Goal: Task Accomplishment & Management: Use online tool/utility

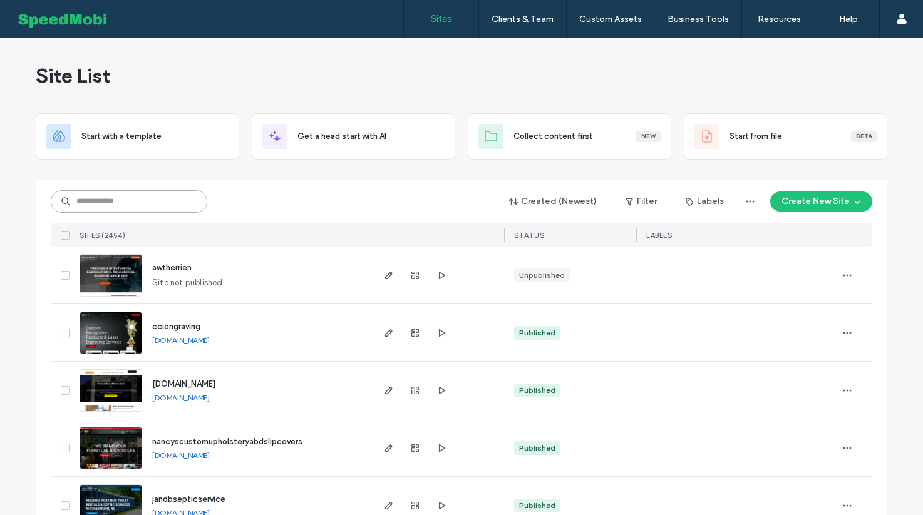
click at [148, 205] on input at bounding box center [129, 201] width 157 height 23
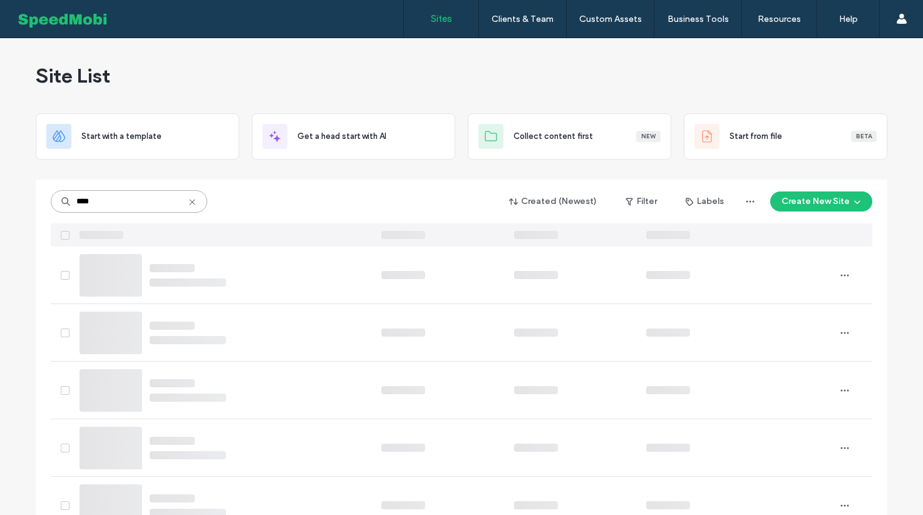
type input "****"
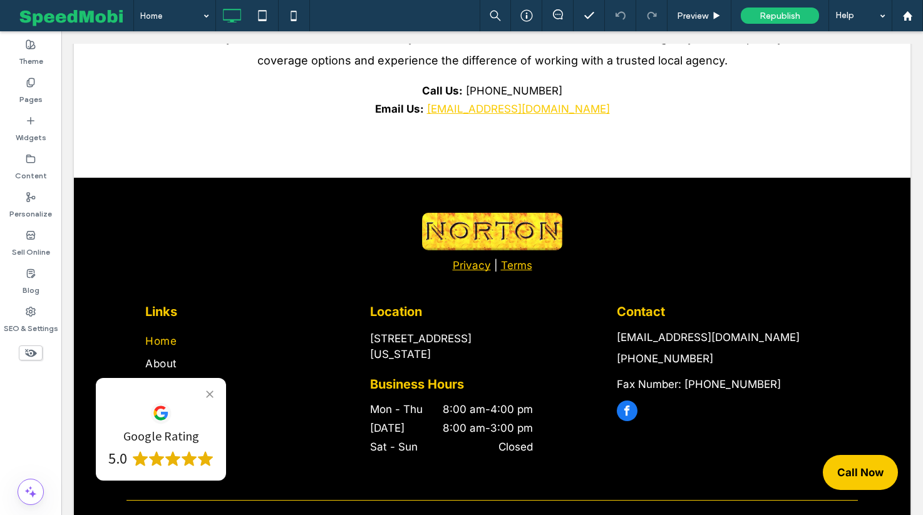
scroll to position [2506, 0]
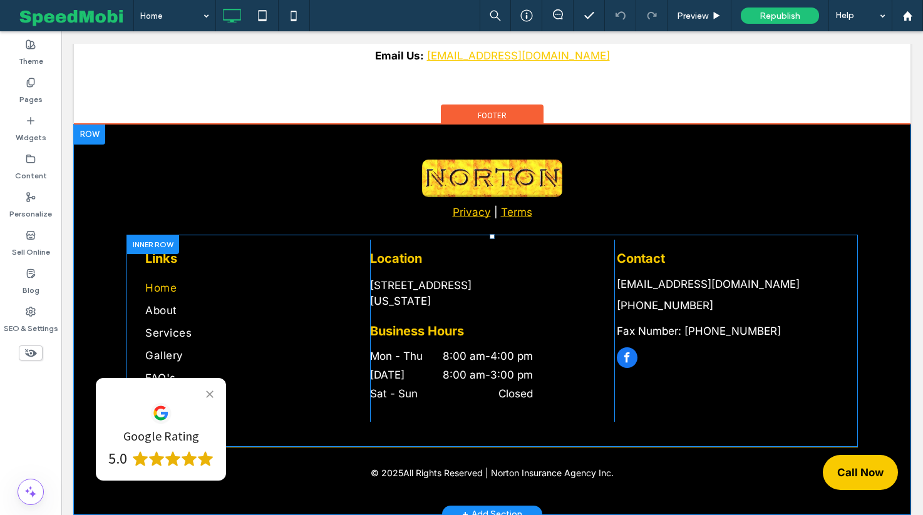
click at [208, 393] on icon at bounding box center [210, 395] width 8 height 8
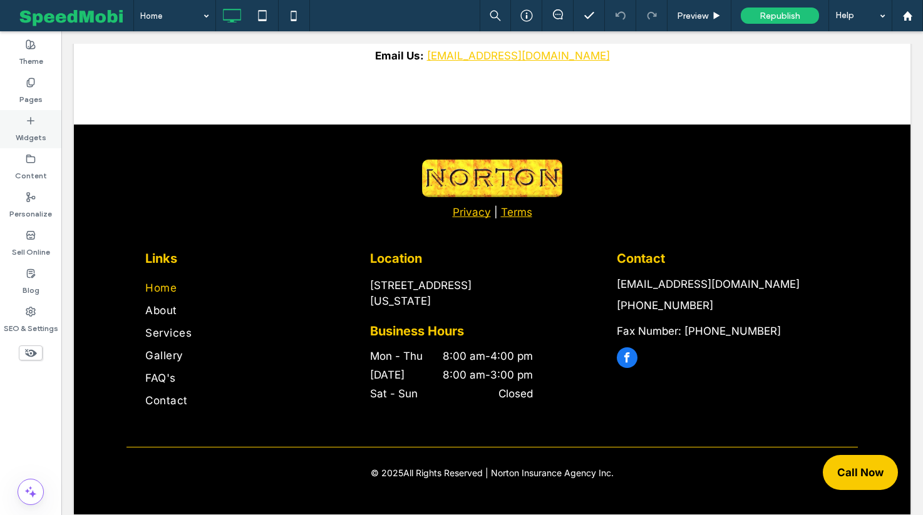
click at [30, 126] on label "Widgets" at bounding box center [31, 135] width 31 height 18
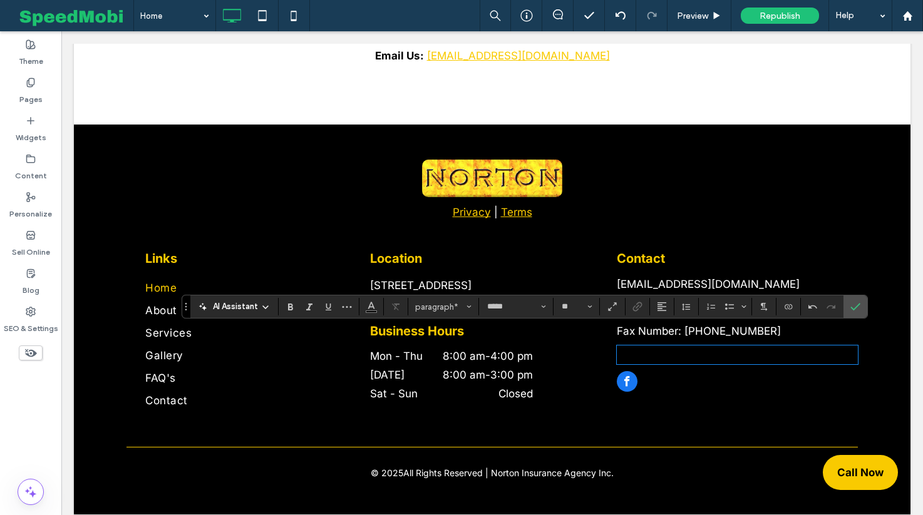
click at [685, 347] on p "**********" at bounding box center [737, 355] width 241 height 16
click at [439, 313] on button "paragraph" at bounding box center [443, 307] width 65 height 18
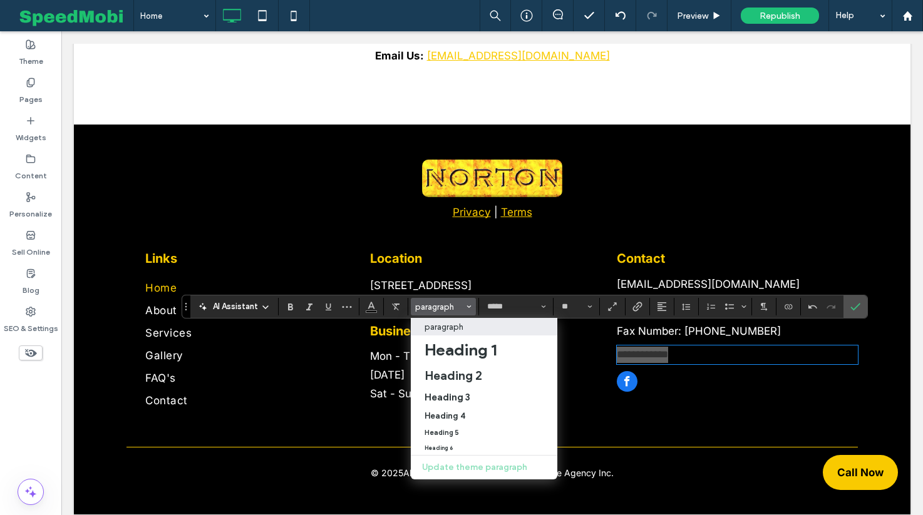
click at [382, 311] on section at bounding box center [371, 307] width 24 height 18
click at [370, 311] on span "Color" at bounding box center [371, 305] width 10 height 16
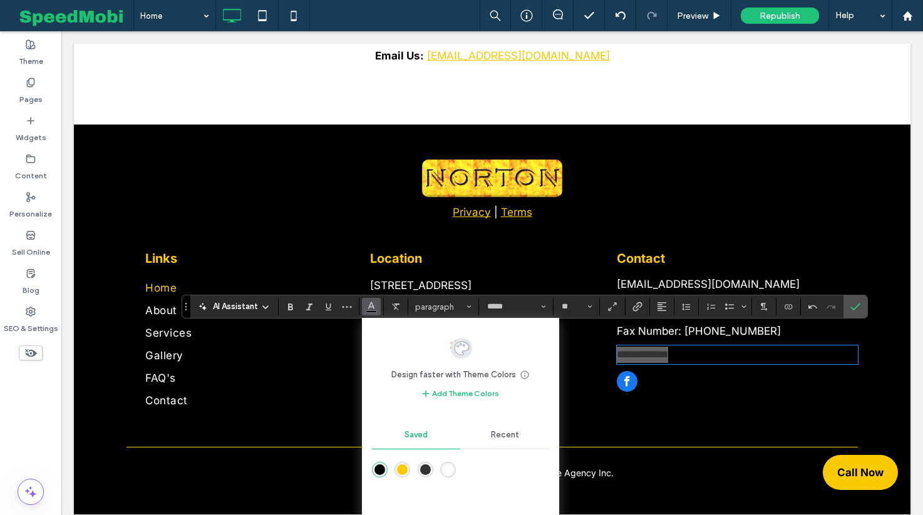
click at [445, 475] on div "rgba(255,255,255,1)" at bounding box center [448, 470] width 16 height 16
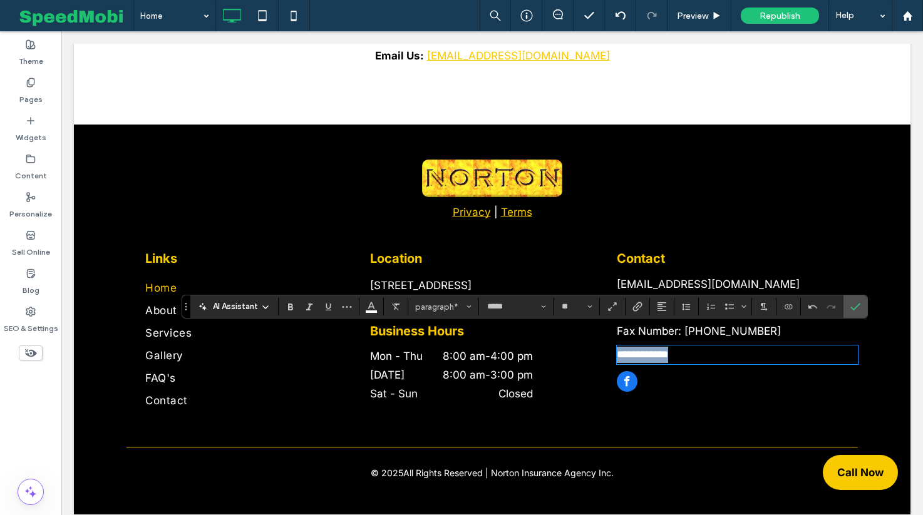
click at [711, 347] on p "**********" at bounding box center [737, 355] width 241 height 16
click at [638, 349] on span "**********" at bounding box center [653, 354] width 73 height 11
click at [577, 305] on input "**" at bounding box center [573, 307] width 24 height 10
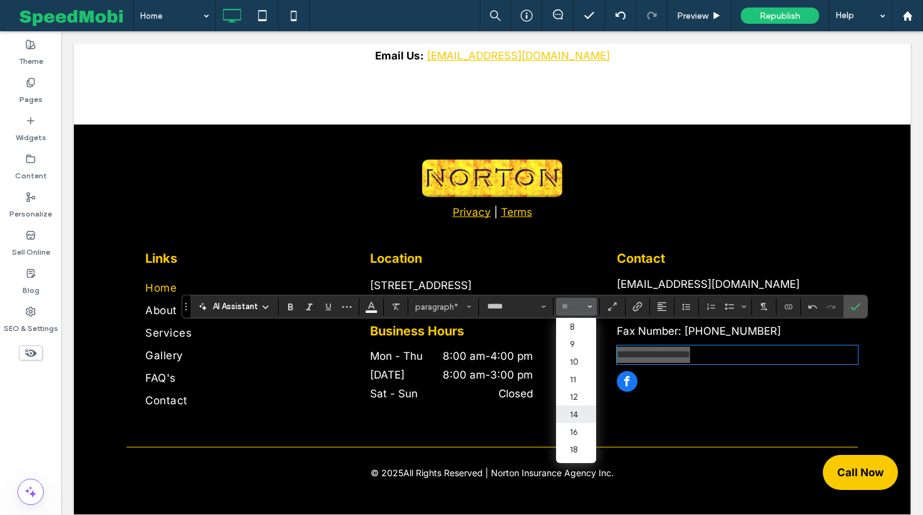
click at [584, 423] on label "14" at bounding box center [576, 415] width 40 height 18
type input "**"
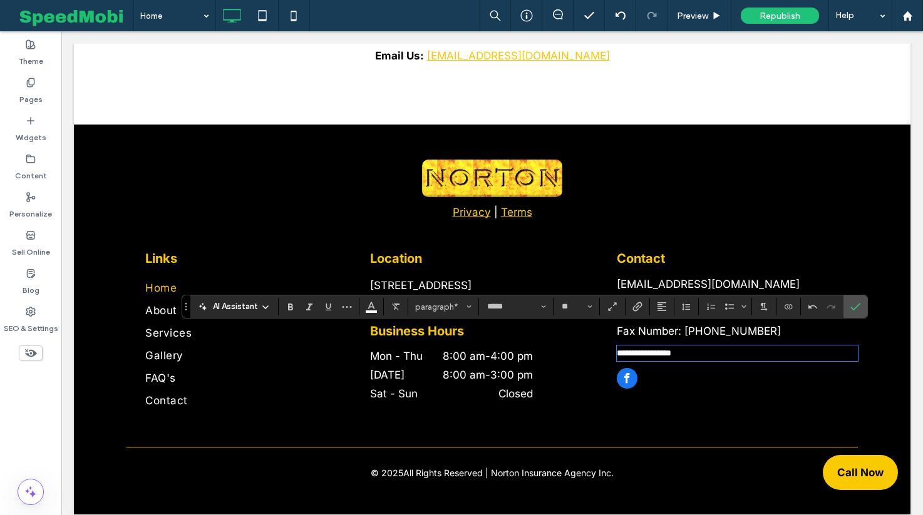
click at [638, 349] on span "**********" at bounding box center [644, 353] width 54 height 9
drag, startPoint x: 646, startPoint y: 334, endPoint x: 592, endPoint y: 334, distance: 53.9
click at [592, 334] on div "**********" at bounding box center [492, 331] width 731 height 182
click at [634, 307] on use "Link" at bounding box center [637, 306] width 9 height 9
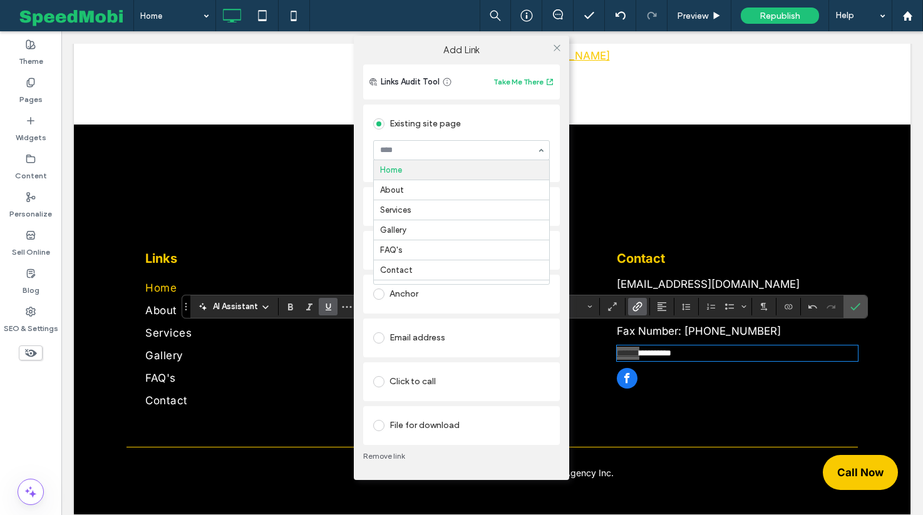
type input "*"
click at [558, 44] on icon at bounding box center [556, 47] width 9 height 9
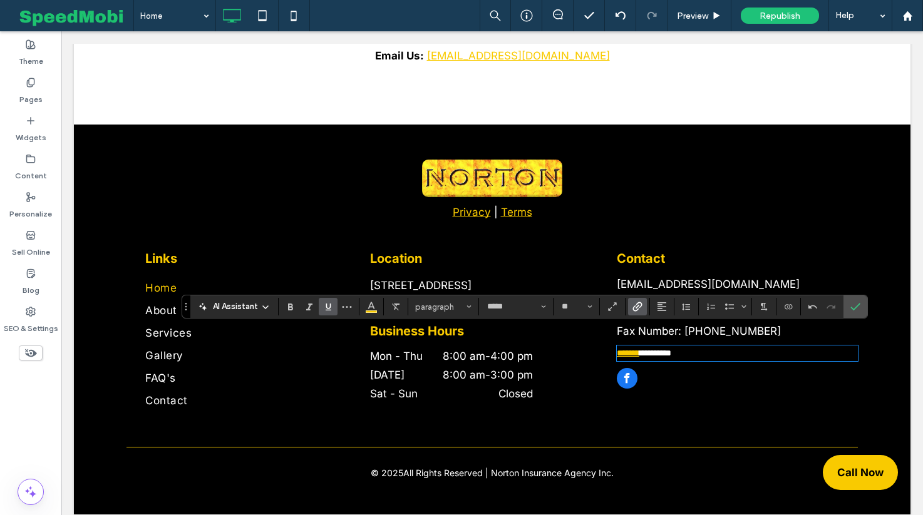
click at [671, 349] on span "*********" at bounding box center [655, 353] width 32 height 9
click at [712, 347] on p "******* *********" at bounding box center [737, 353] width 241 height 13
drag, startPoint x: 712, startPoint y: 338, endPoint x: 671, endPoint y: 338, distance: 41.3
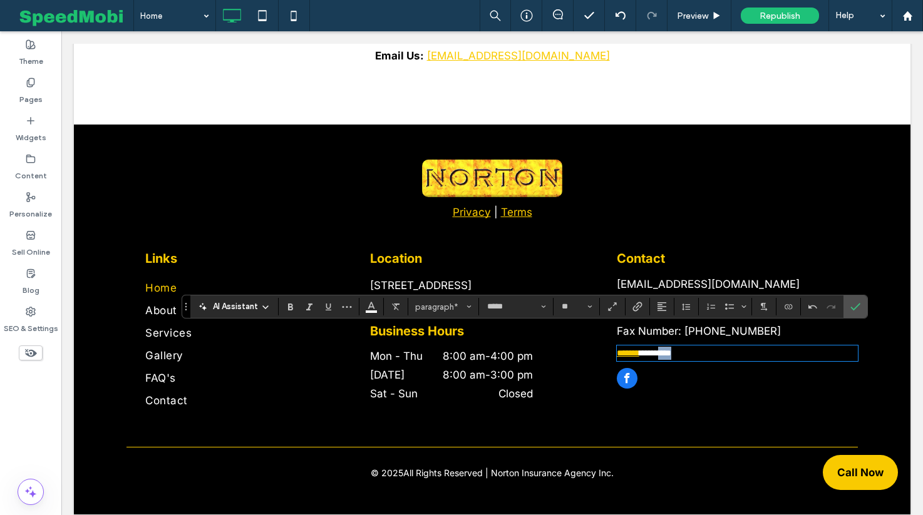
click at [671, 347] on p "******* *********" at bounding box center [737, 353] width 241 height 13
click at [707, 347] on p "******* *********" at bounding box center [737, 353] width 241 height 13
drag, startPoint x: 707, startPoint y: 337, endPoint x: 669, endPoint y: 337, distance: 37.6
click at [669, 347] on p "******* *********" at bounding box center [737, 353] width 241 height 13
click at [633, 311] on icon "Link" at bounding box center [638, 307] width 10 height 10
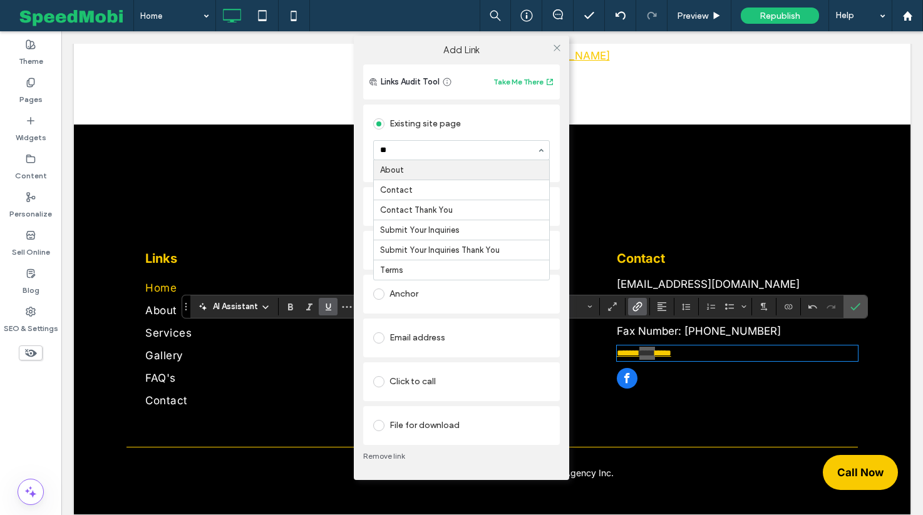
type input "***"
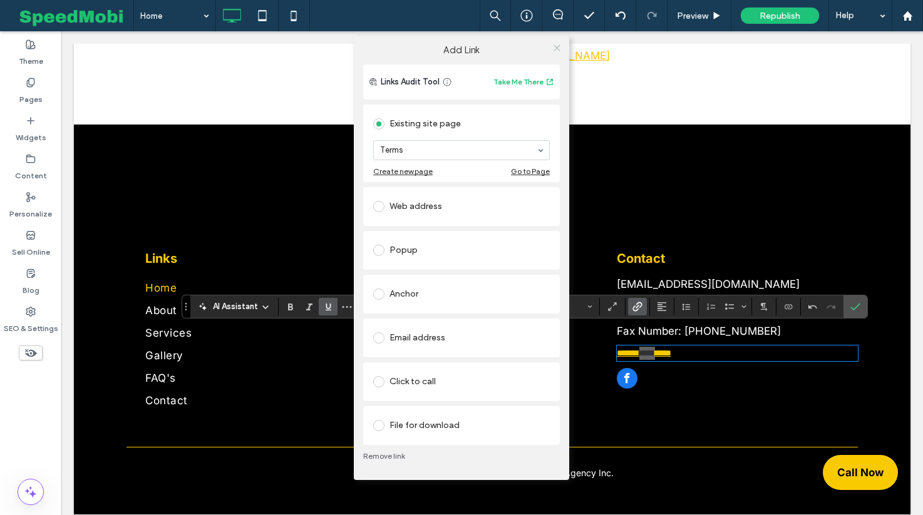
click at [560, 49] on icon at bounding box center [556, 47] width 9 height 9
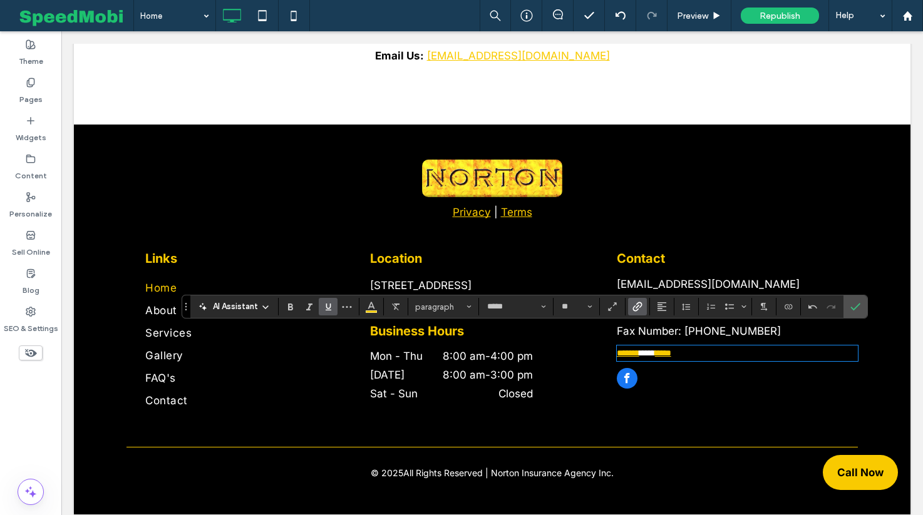
click at [655, 349] on span "***" at bounding box center [647, 353] width 16 height 9
click at [373, 307] on use "Color" at bounding box center [371, 305] width 7 height 7
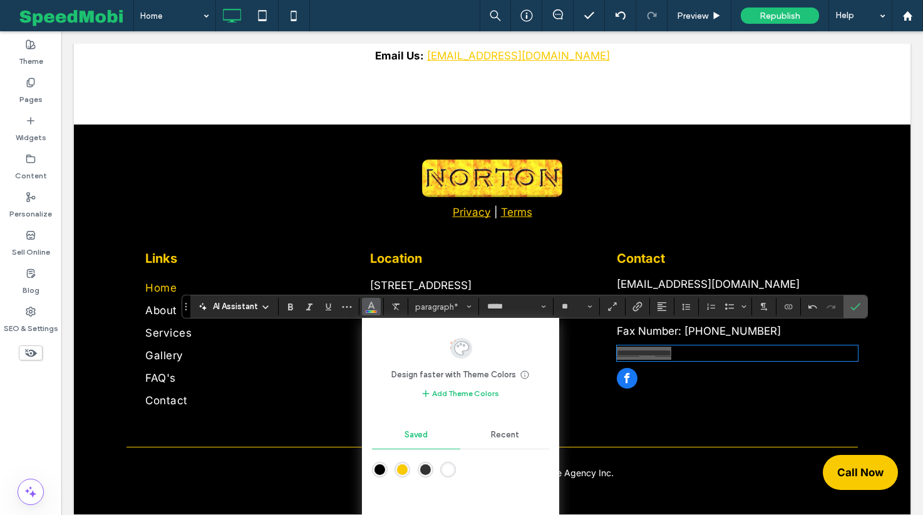
click at [452, 467] on div "rgba(255,255,255,1)" at bounding box center [448, 470] width 11 height 11
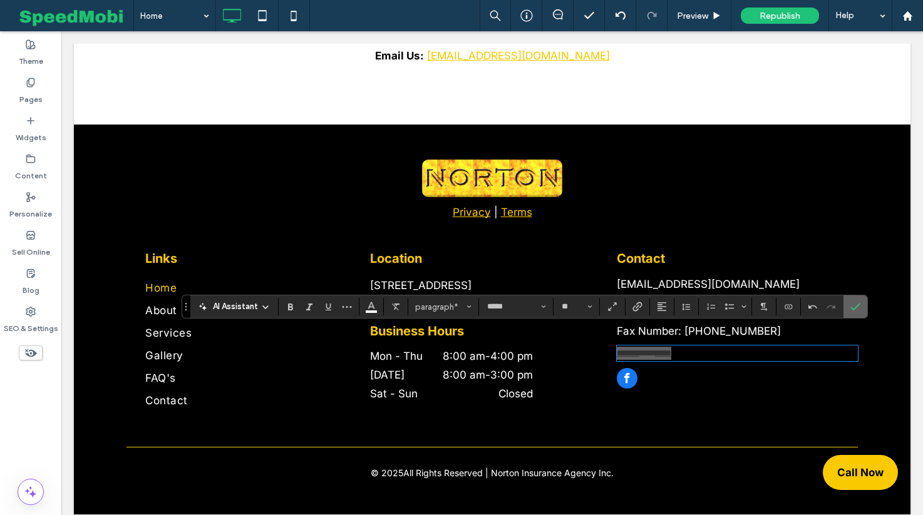
click at [857, 309] on icon "Confirm" at bounding box center [855, 307] width 10 height 10
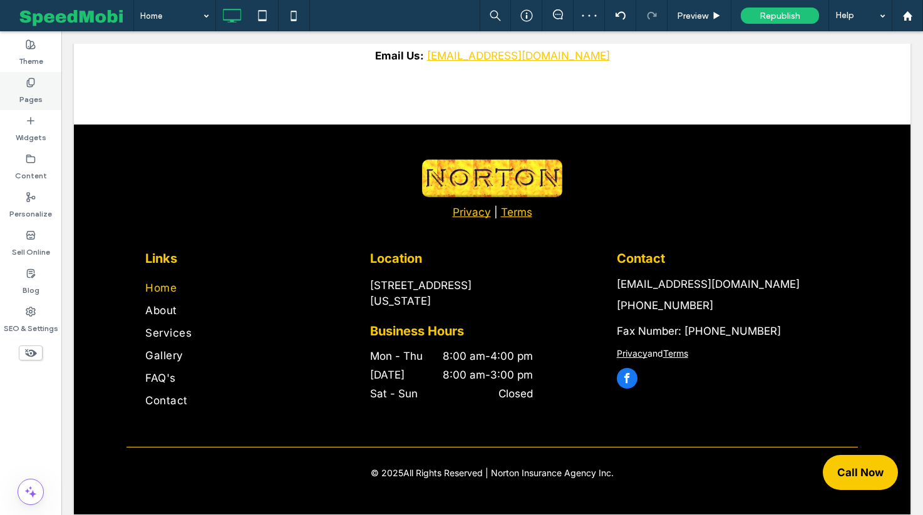
click at [46, 92] on div "Pages" at bounding box center [30, 91] width 61 height 38
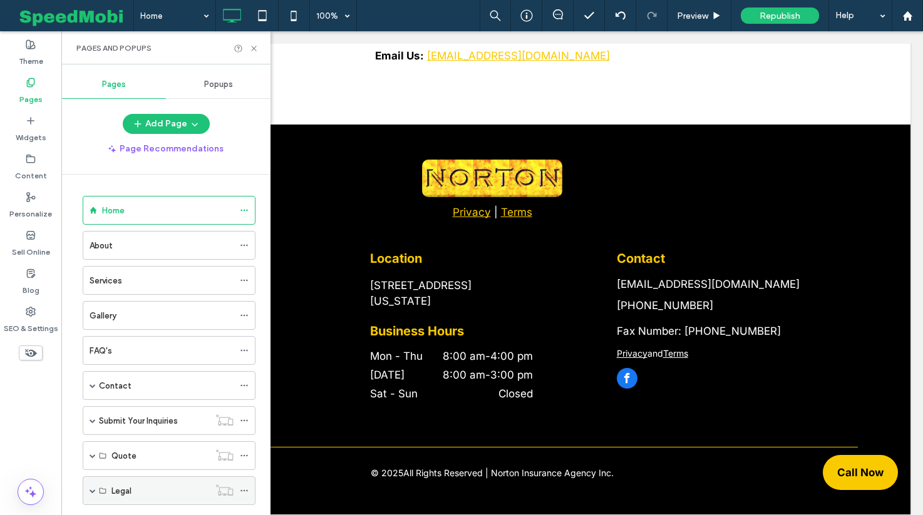
click at [121, 478] on div "Legal" at bounding box center [160, 491] width 98 height 28
click at [95, 491] on div "Legal" at bounding box center [169, 491] width 173 height 29
click at [90, 489] on span at bounding box center [93, 491] width 6 height 6
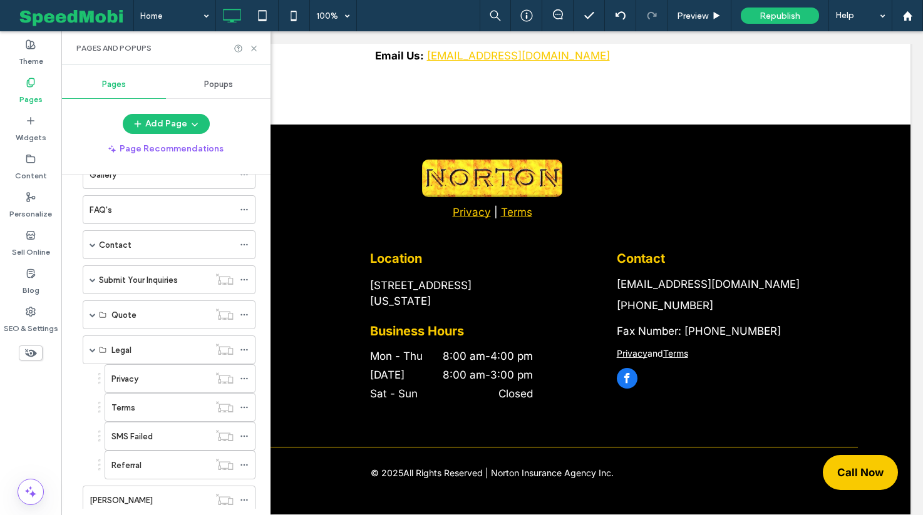
scroll to position [160, 0]
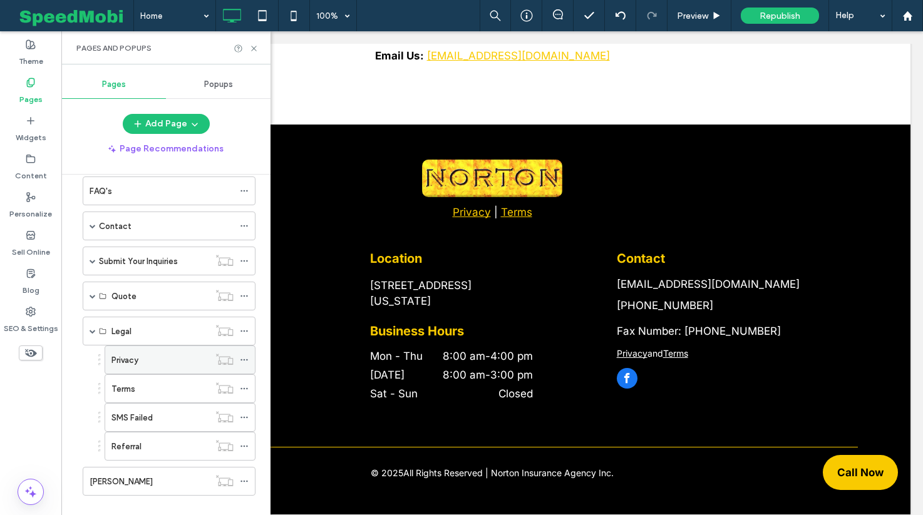
click at [171, 364] on div "Privacy" at bounding box center [160, 360] width 98 height 13
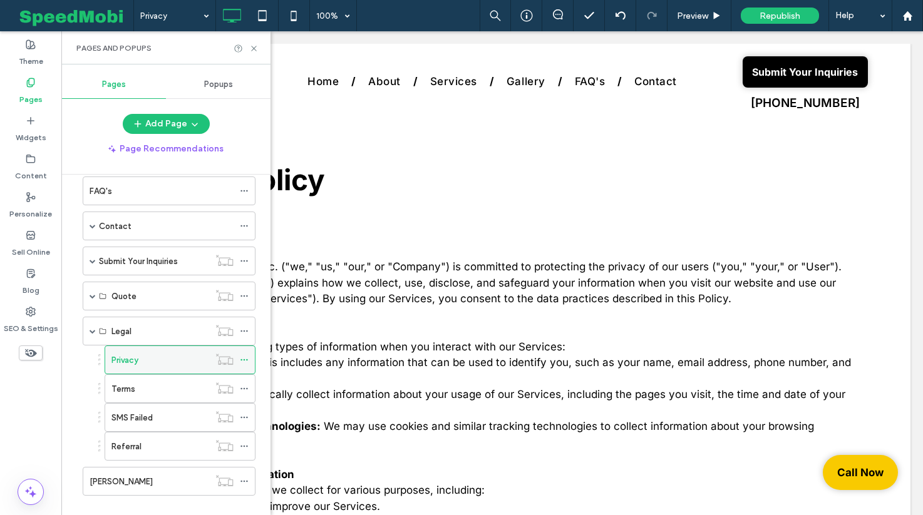
scroll to position [0, 0]
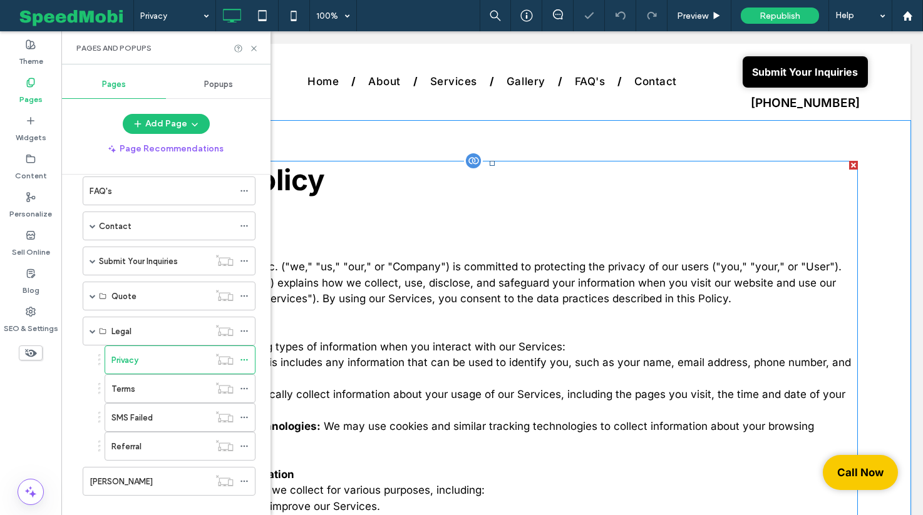
click at [362, 251] on p "1. Introduction" at bounding box center [492, 252] width 731 height 16
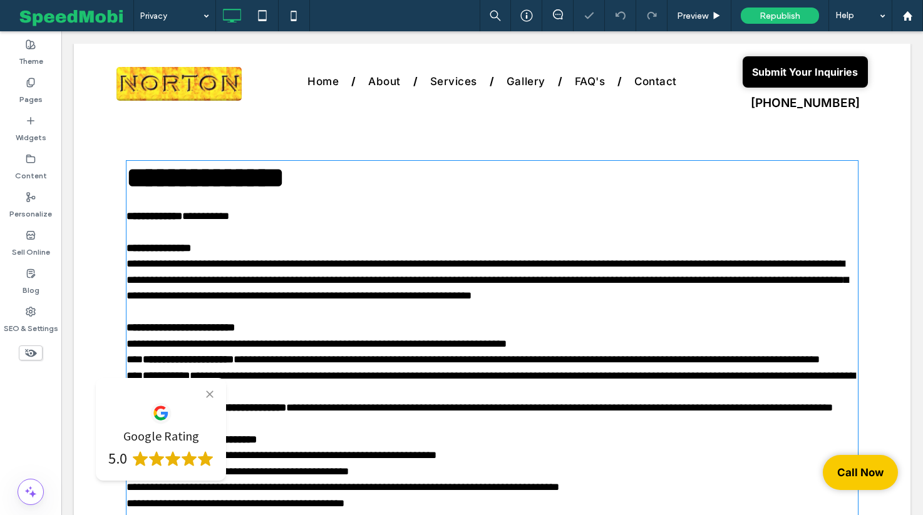
type input "*****"
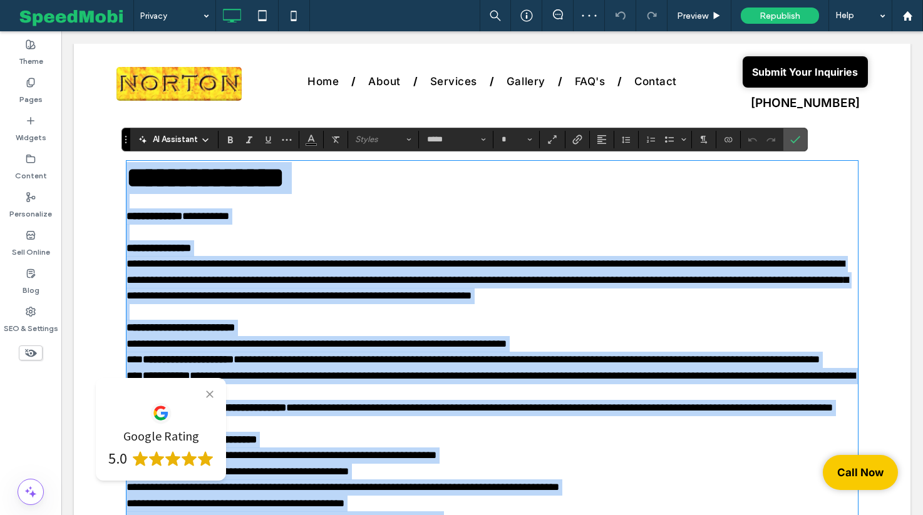
click at [362, 251] on p "**********" at bounding box center [492, 248] width 731 height 16
type input "**"
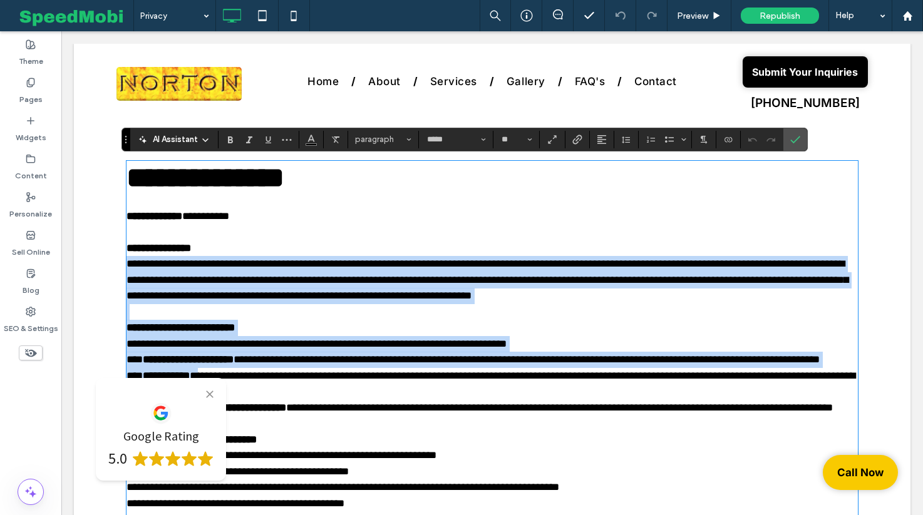
drag, startPoint x: 362, startPoint y: 251, endPoint x: 212, endPoint y: 393, distance: 206.9
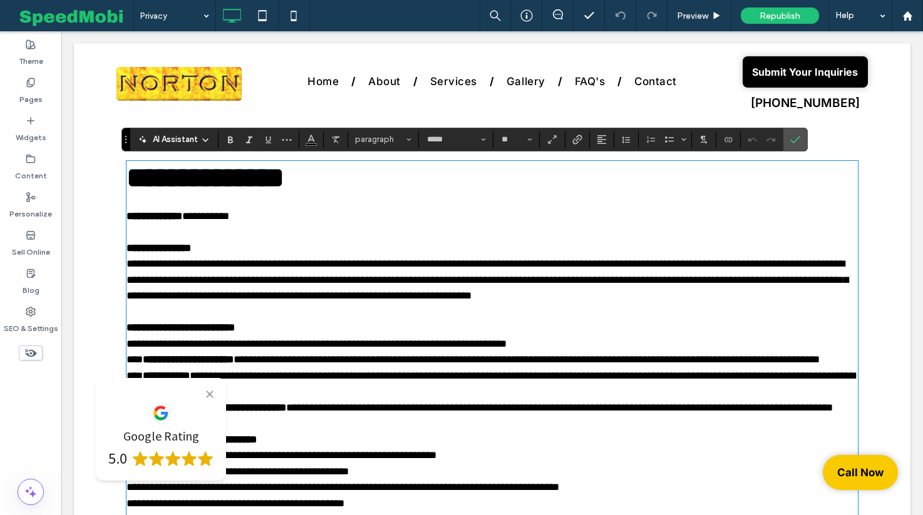
click at [520, 396] on span "**********" at bounding box center [491, 384] width 729 height 27
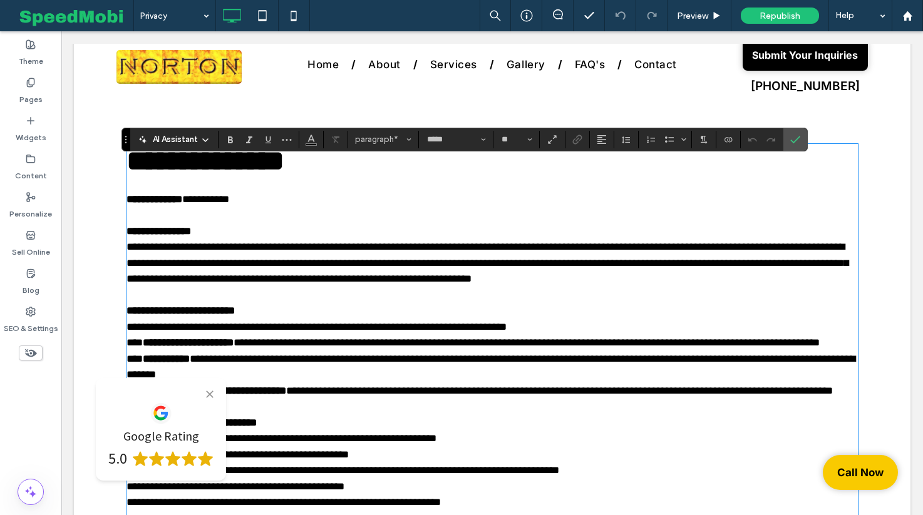
scroll to position [25, 0]
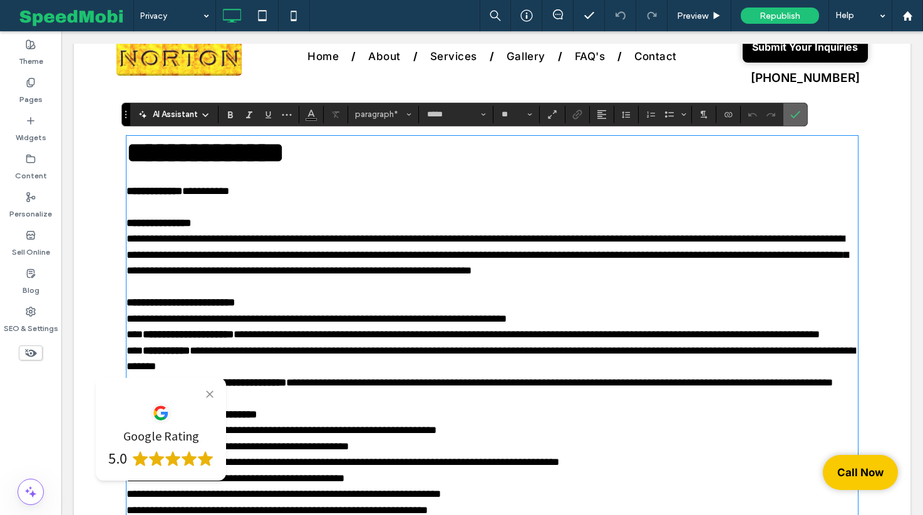
click at [801, 105] on label "Confirm" at bounding box center [795, 114] width 19 height 23
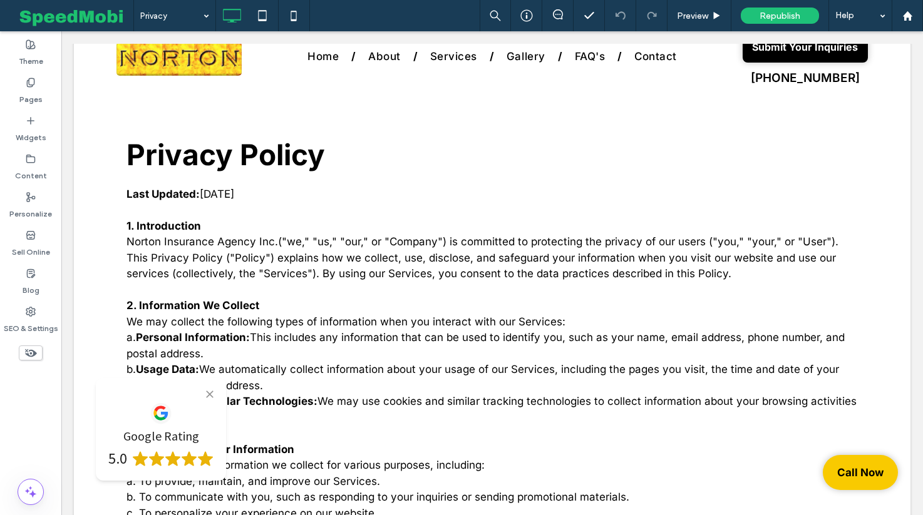
click at [213, 393] on icon at bounding box center [210, 394] width 13 height 13
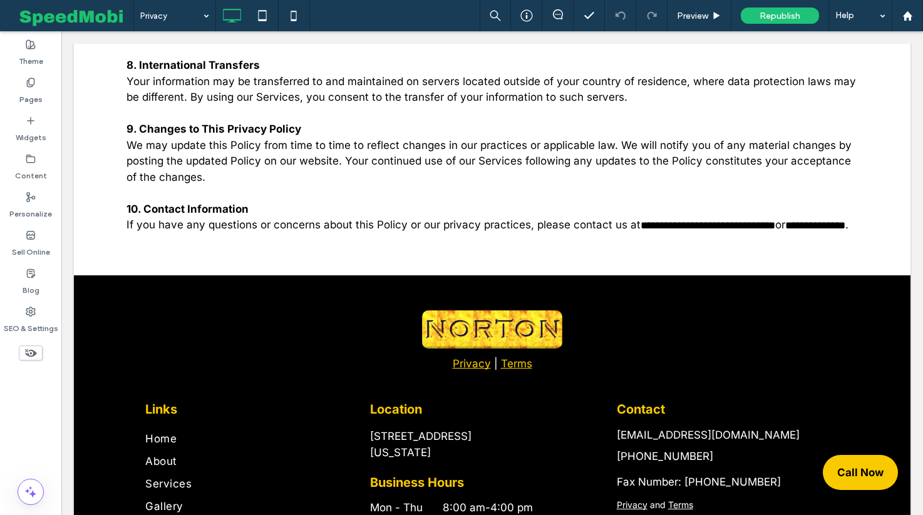
scroll to position [977, 0]
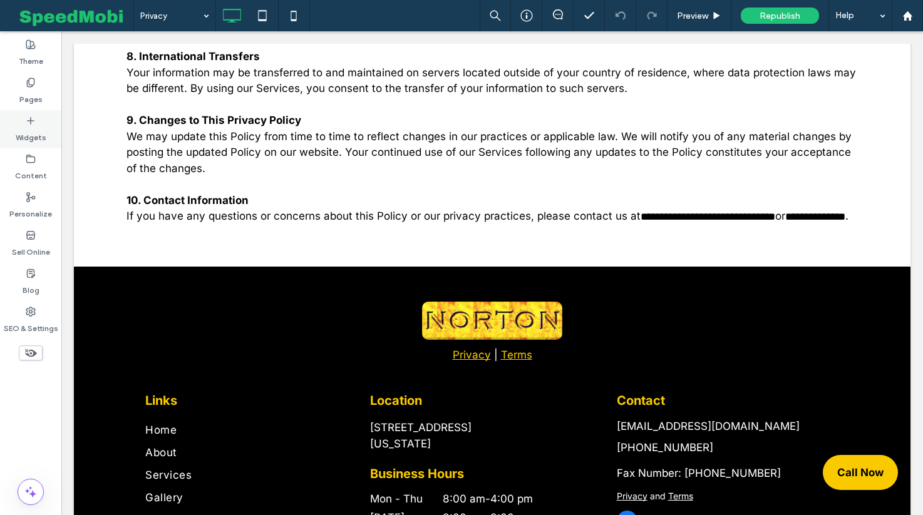
click at [27, 128] on label "Widgets" at bounding box center [31, 135] width 31 height 18
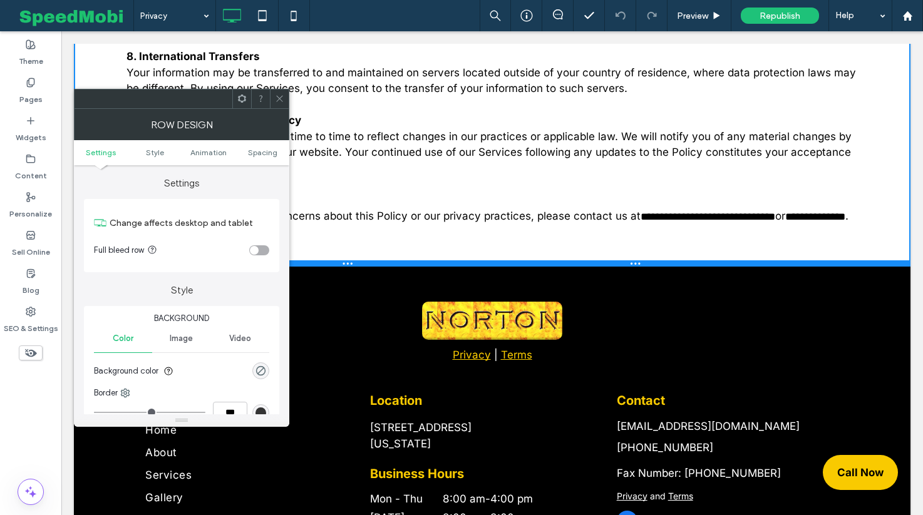
click at [477, 267] on div at bounding box center [492, 264] width 837 height 6
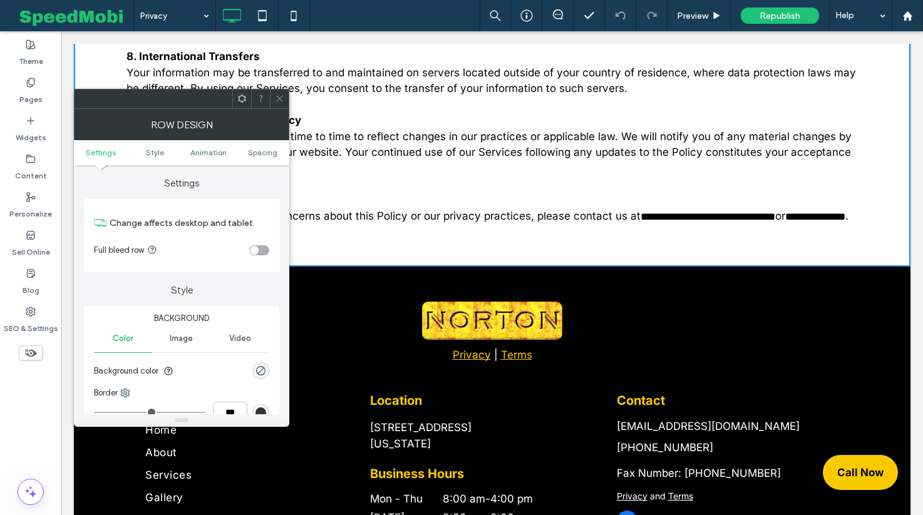
click at [275, 96] on icon at bounding box center [279, 98] width 9 height 9
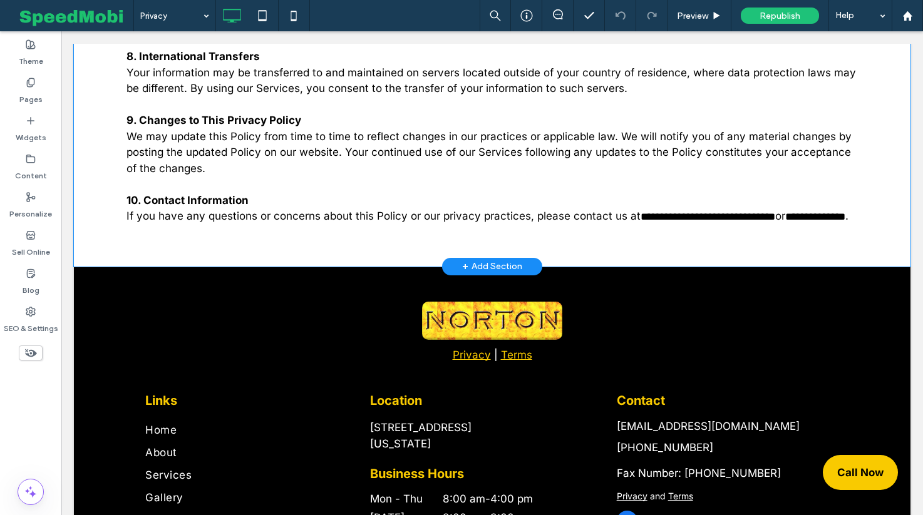
click at [449, 276] on div "+ Add Section" at bounding box center [492, 267] width 100 height 18
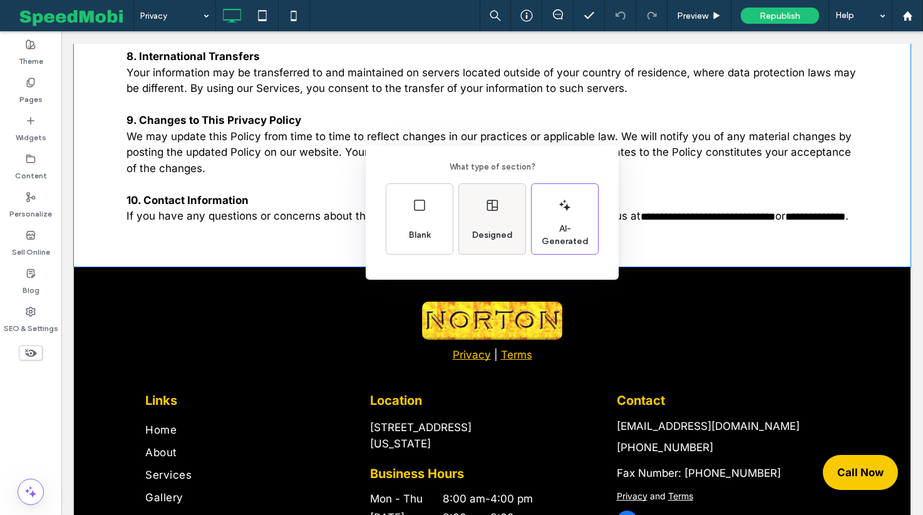
click at [473, 212] on div "Designed" at bounding box center [492, 219] width 66 height 70
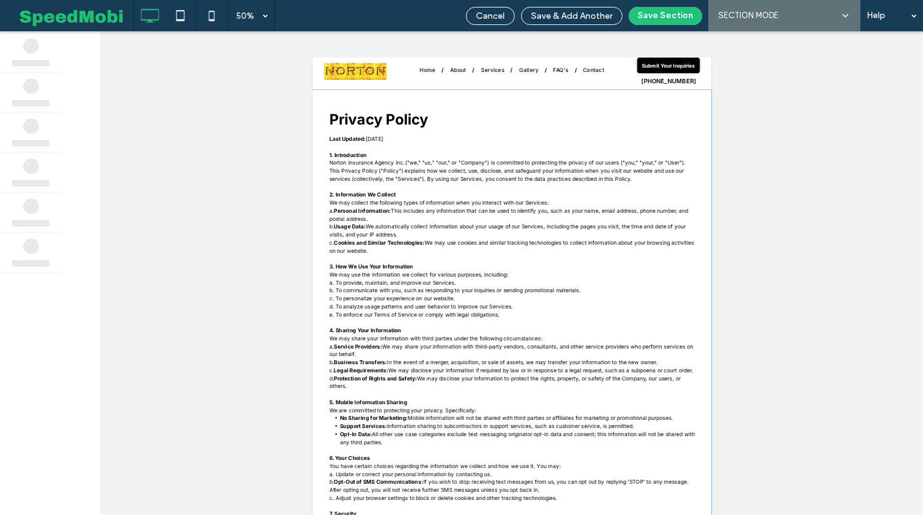
scroll to position [3, 0]
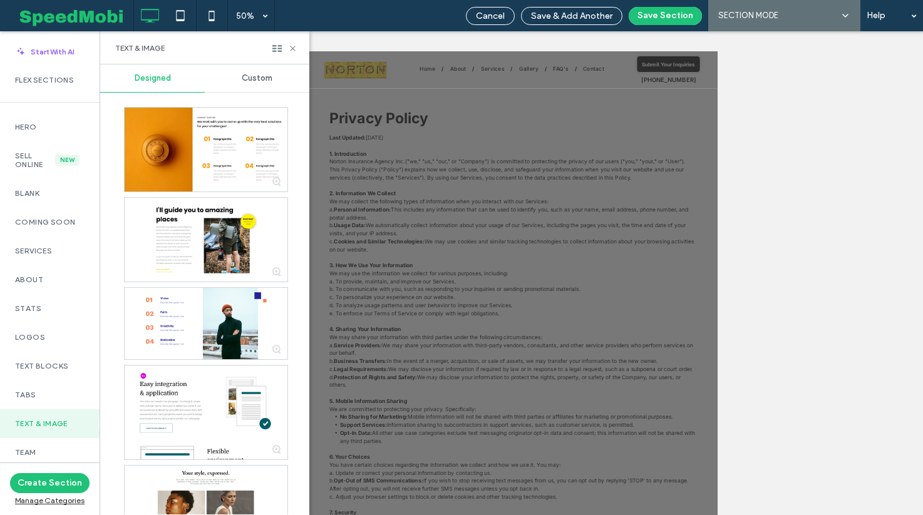
click at [258, 80] on span "Custom" at bounding box center [257, 78] width 31 height 10
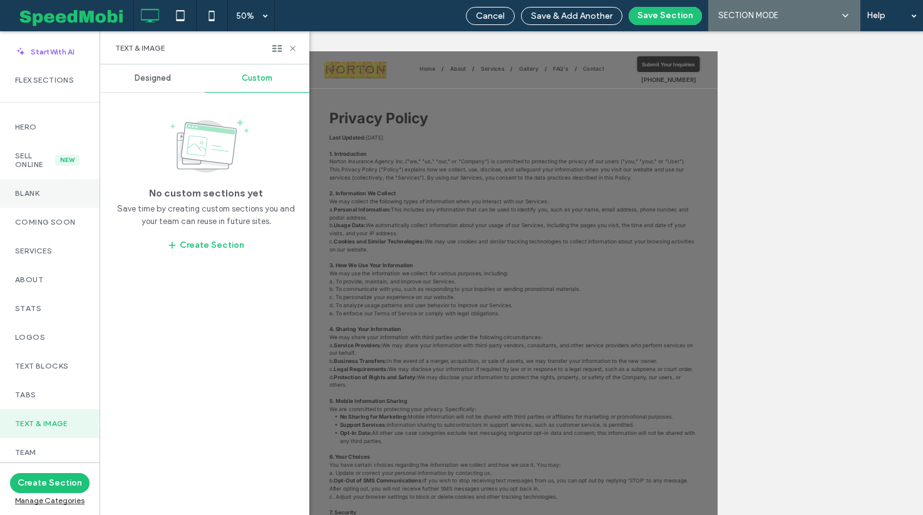
click at [33, 186] on div "Blank" at bounding box center [50, 193] width 100 height 29
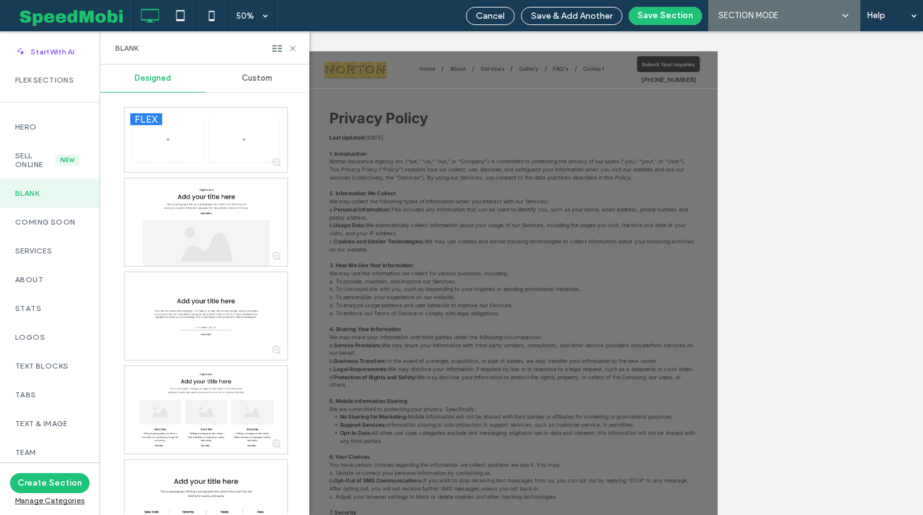
click at [301, 258] on div "Designed Custom flex flex flex flex flex flex flex flex flex" at bounding box center [204, 290] width 209 height 451
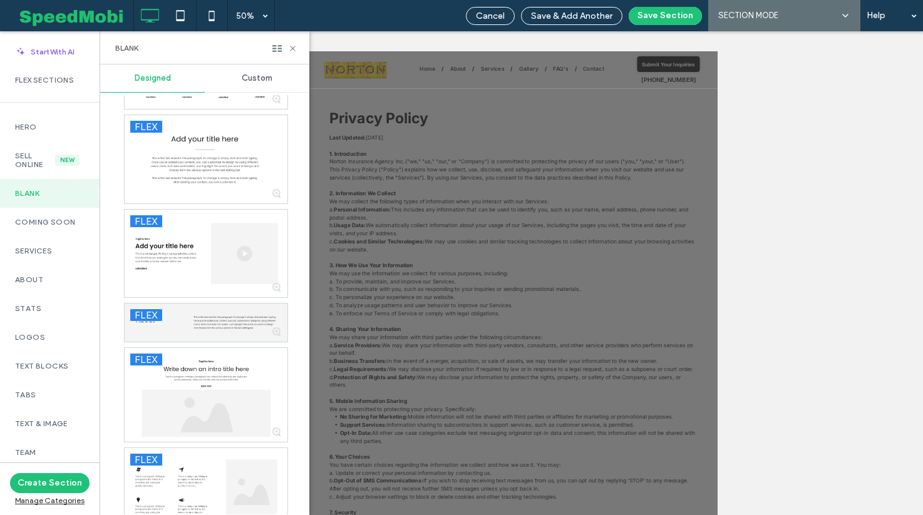
scroll to position [713, 0]
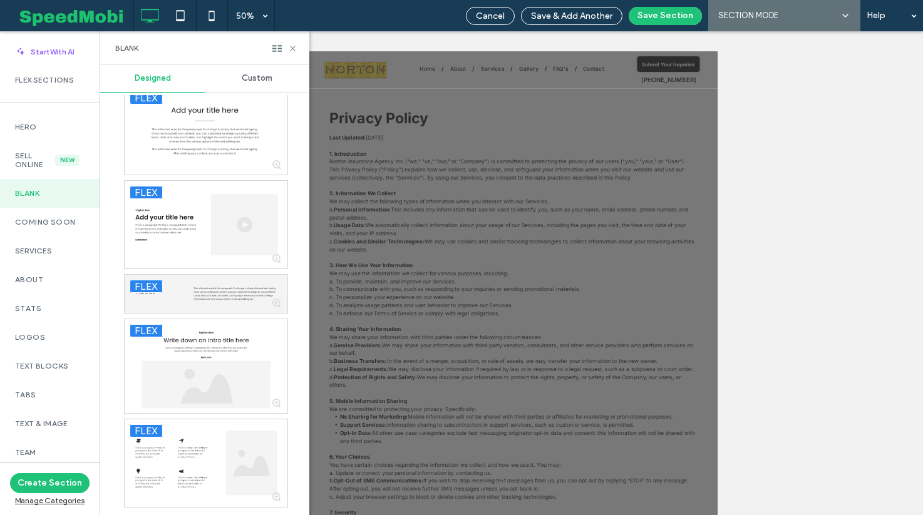
click at [249, 77] on span "Custom" at bounding box center [257, 78] width 31 height 10
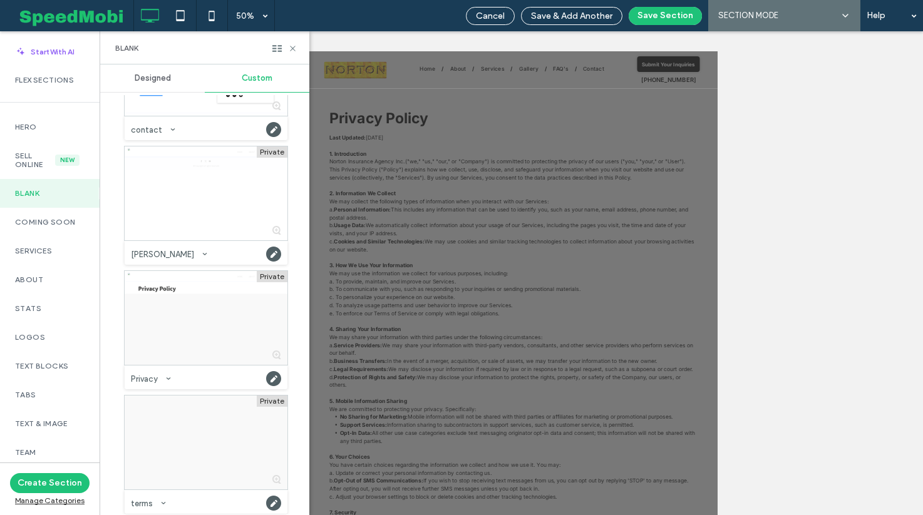
scroll to position [211, 0]
drag, startPoint x: 520, startPoint y: 372, endPoint x: 685, endPoint y: 248, distance: 206.7
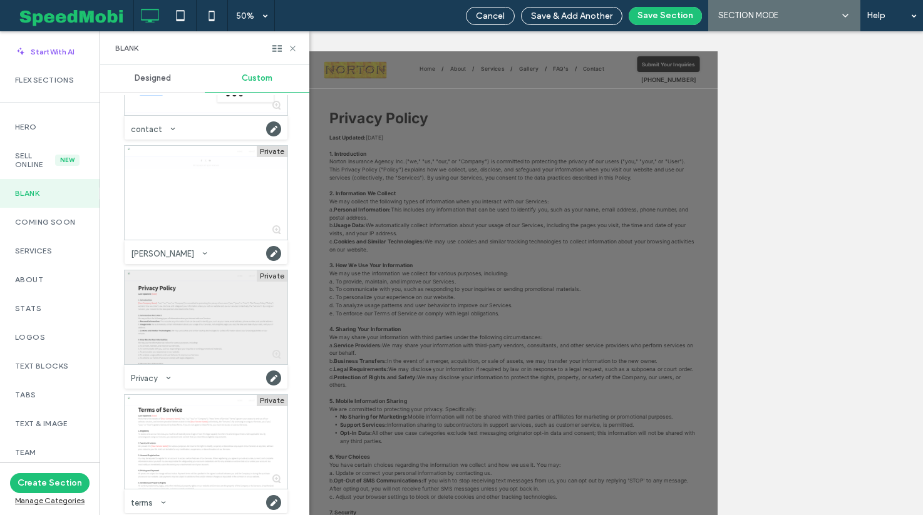
click at [198, 280] on div at bounding box center [206, 318] width 163 height 94
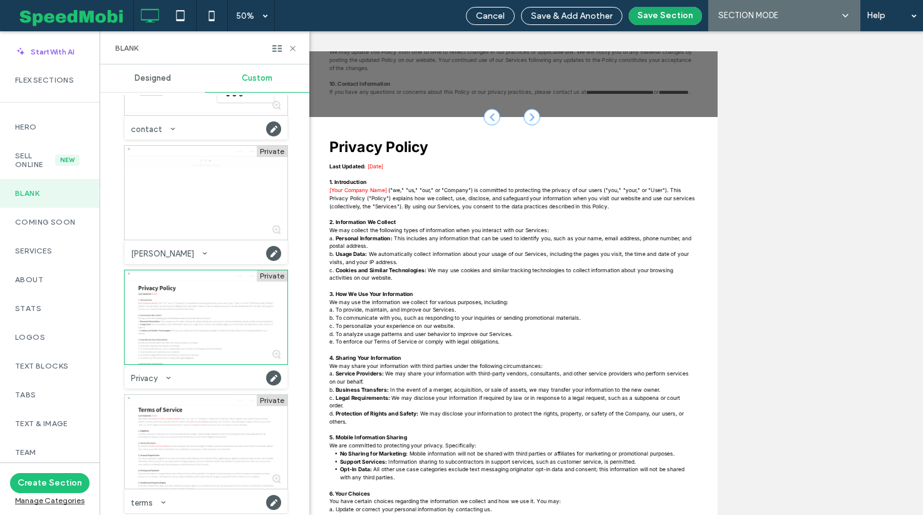
scroll to position [1131, 0]
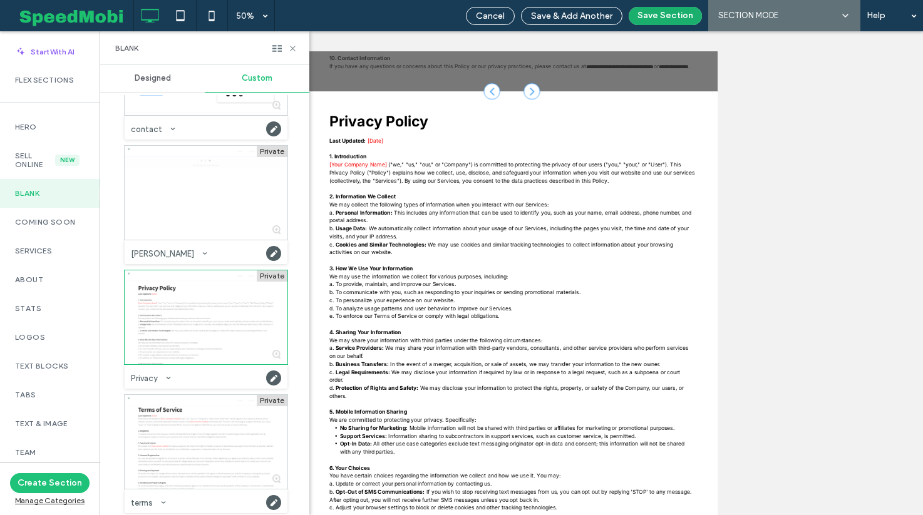
click at [648, 16] on button "Save Section" at bounding box center [665, 16] width 73 height 18
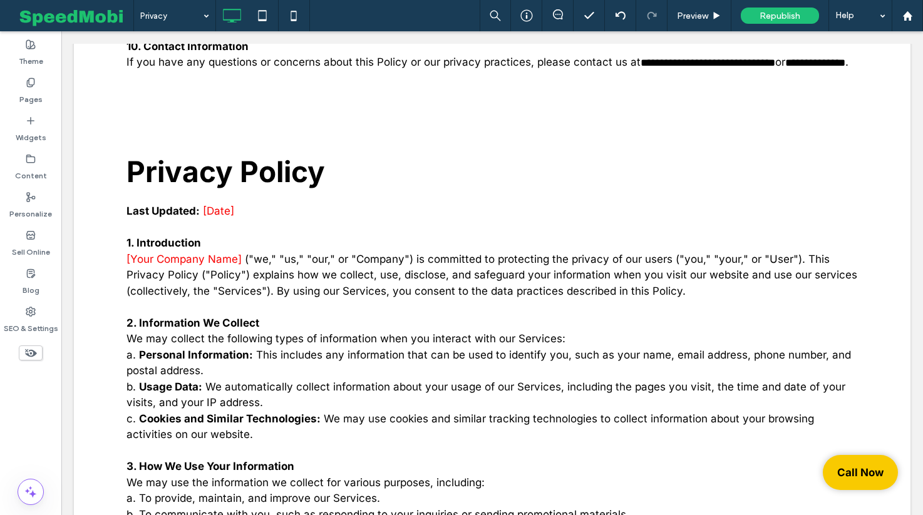
click at [922, 215] on body "Click To Paste Click To Paste Row Home About Services Gallery FAQ's Contact Cli…" at bounding box center [492, 285] width 862 height 2770
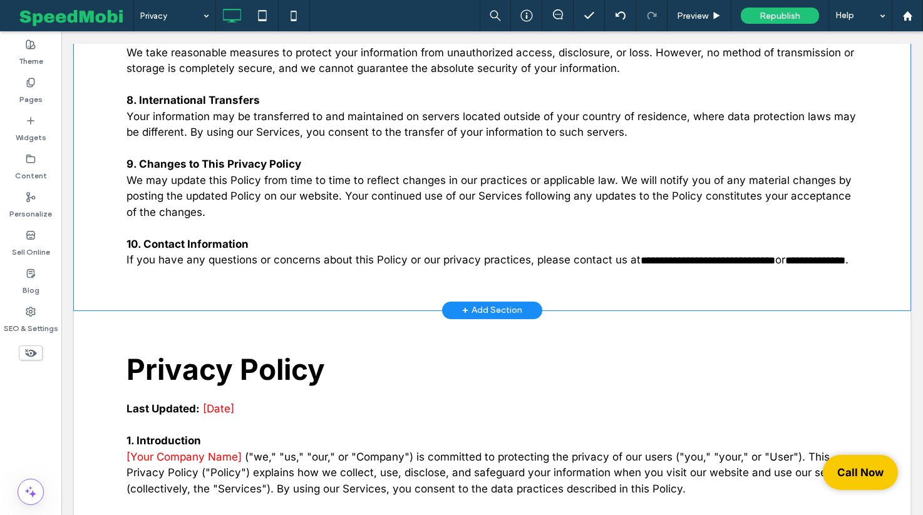
scroll to position [944, 0]
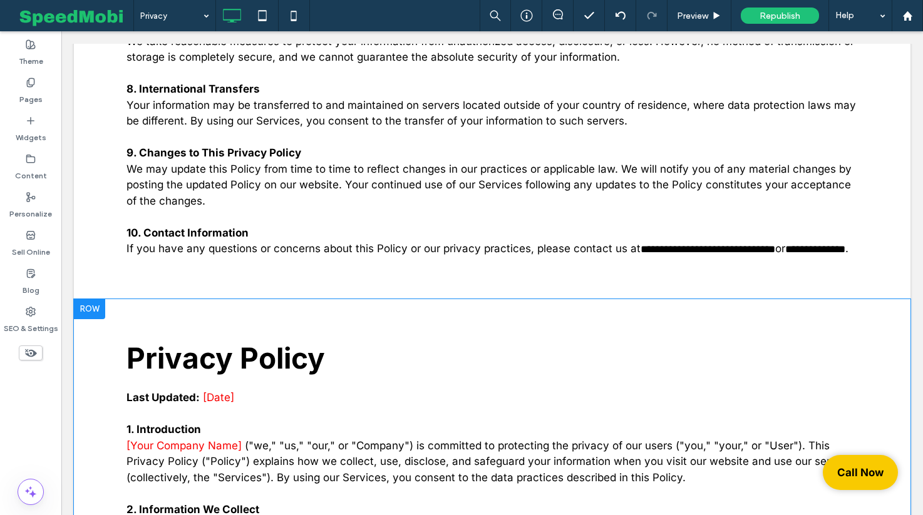
click at [87, 319] on div at bounding box center [89, 309] width 31 height 20
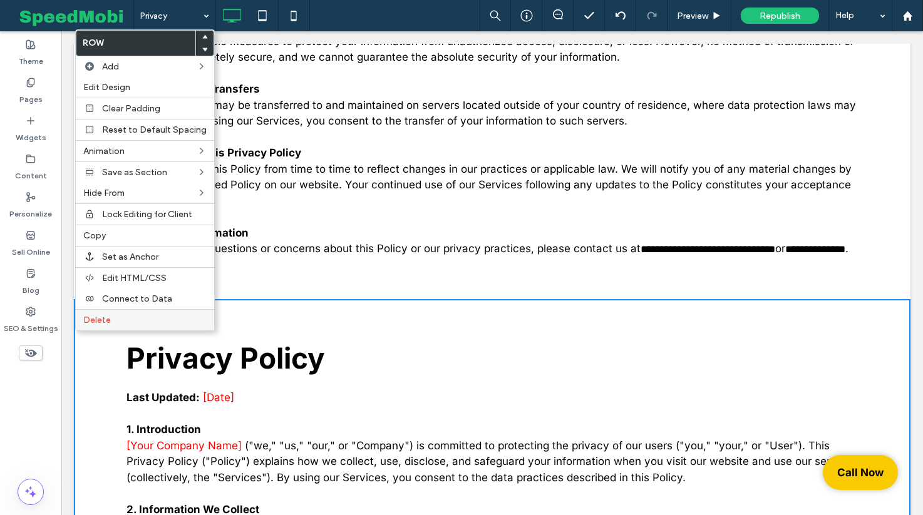
click at [99, 319] on span "Delete" at bounding box center [97, 320] width 28 height 11
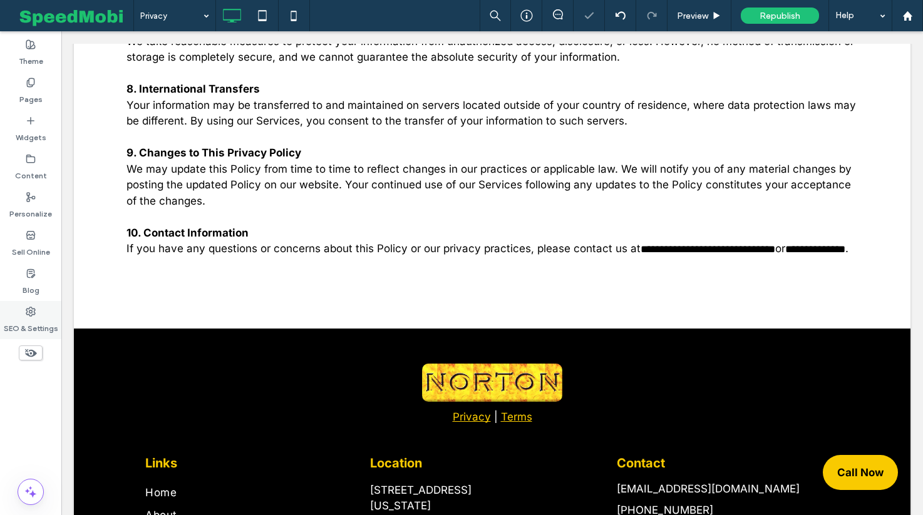
click at [29, 319] on label "SEO & Settings" at bounding box center [31, 326] width 54 height 18
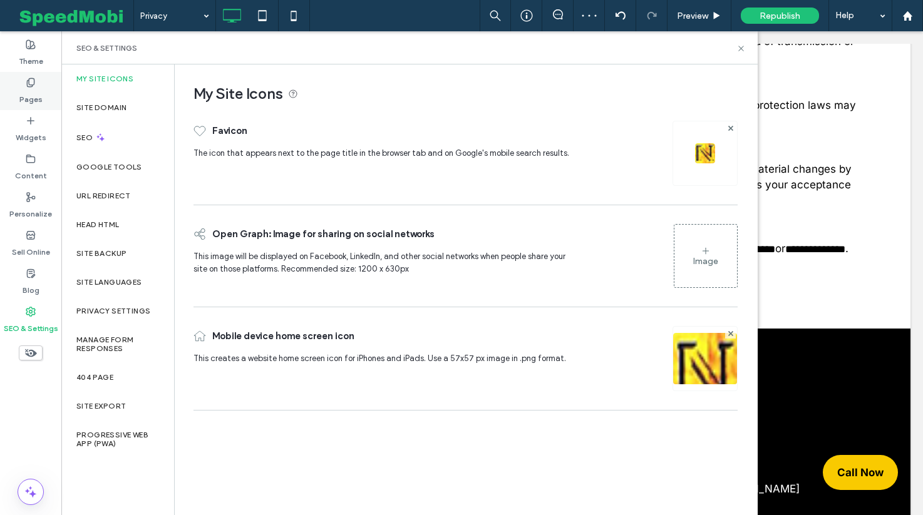
click at [37, 81] on div "Pages" at bounding box center [30, 91] width 61 height 38
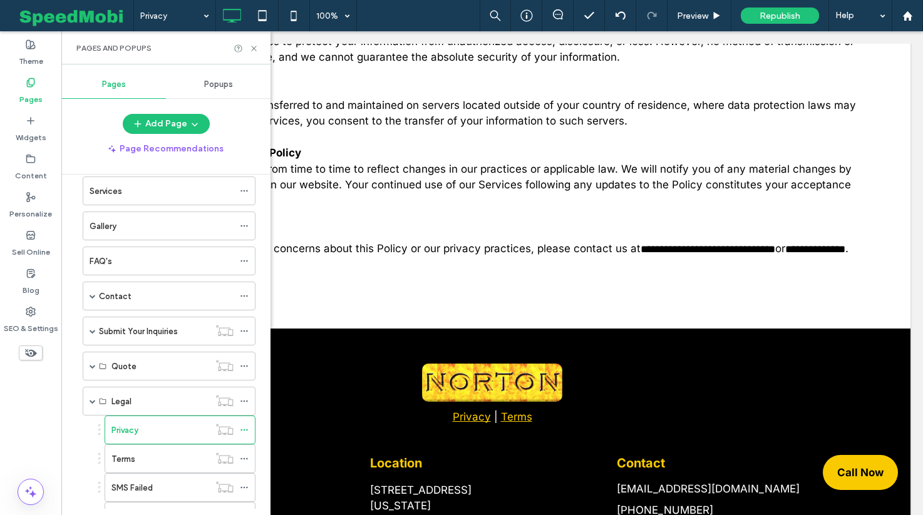
scroll to position [90, 0]
click at [135, 466] on div "Terms" at bounding box center [160, 459] width 98 height 28
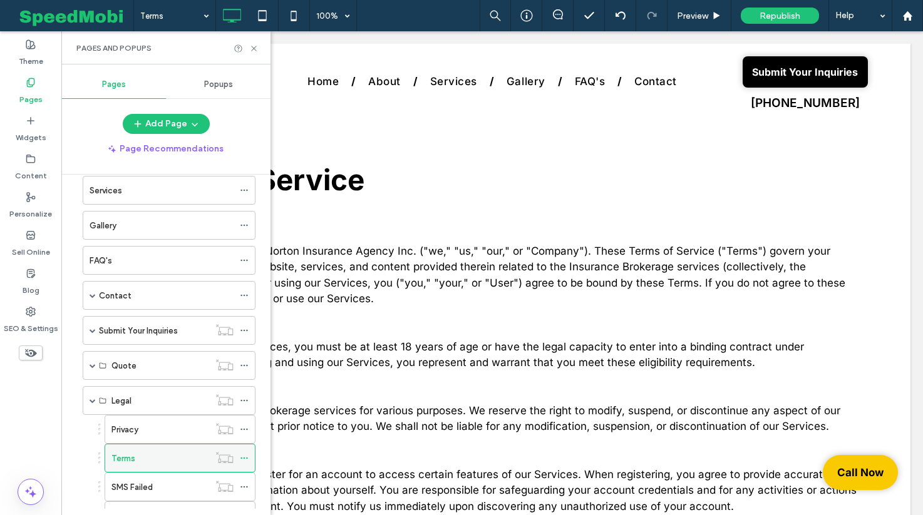
scroll to position [0, 0]
click at [259, 47] on div "Pages and Popups" at bounding box center [165, 47] width 209 height 33
click at [254, 51] on icon at bounding box center [253, 48] width 9 height 9
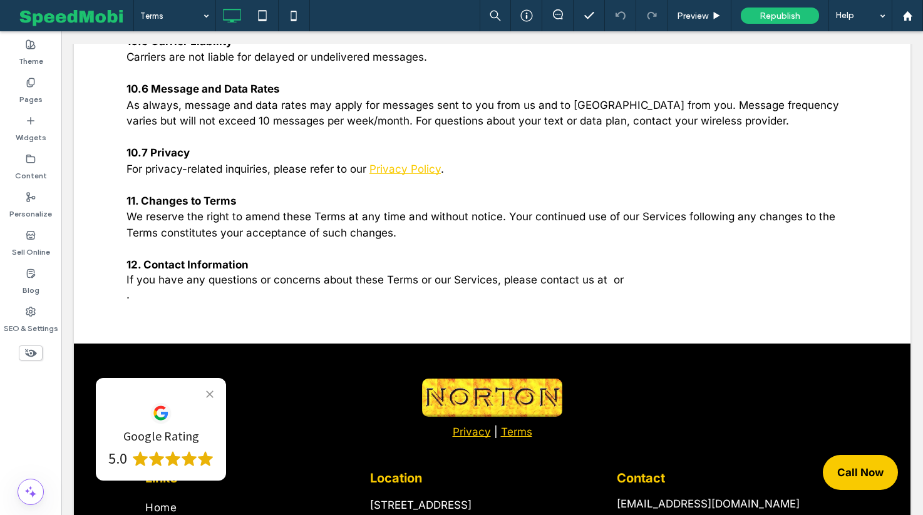
scroll to position [1278, 0]
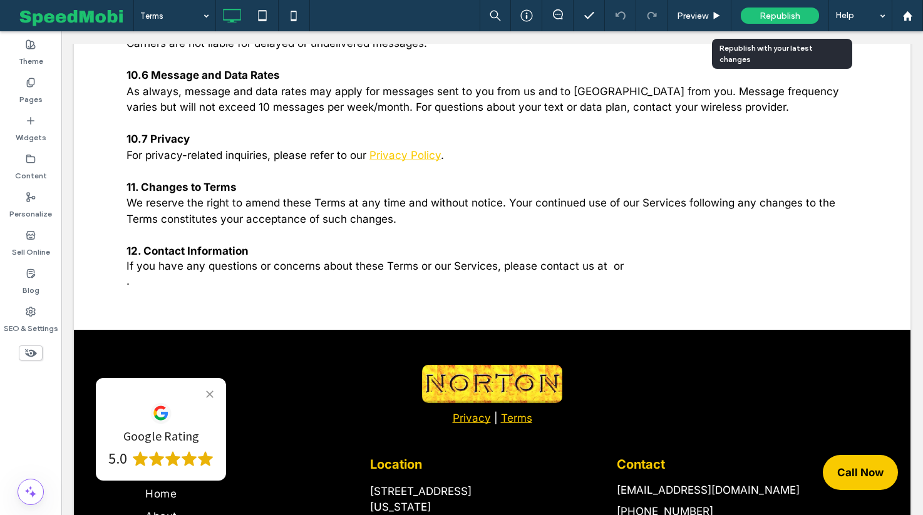
click at [790, 15] on span "Republish" at bounding box center [780, 16] width 41 height 11
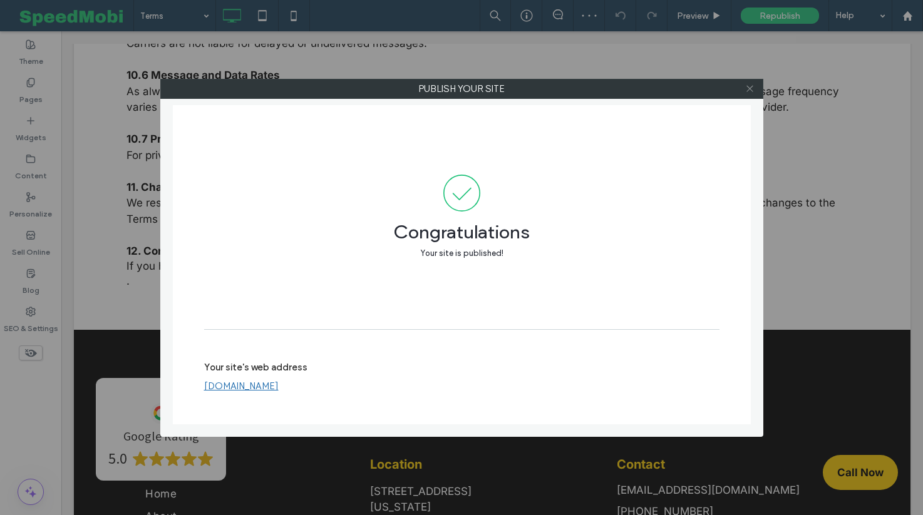
click at [751, 88] on icon at bounding box center [749, 88] width 9 height 9
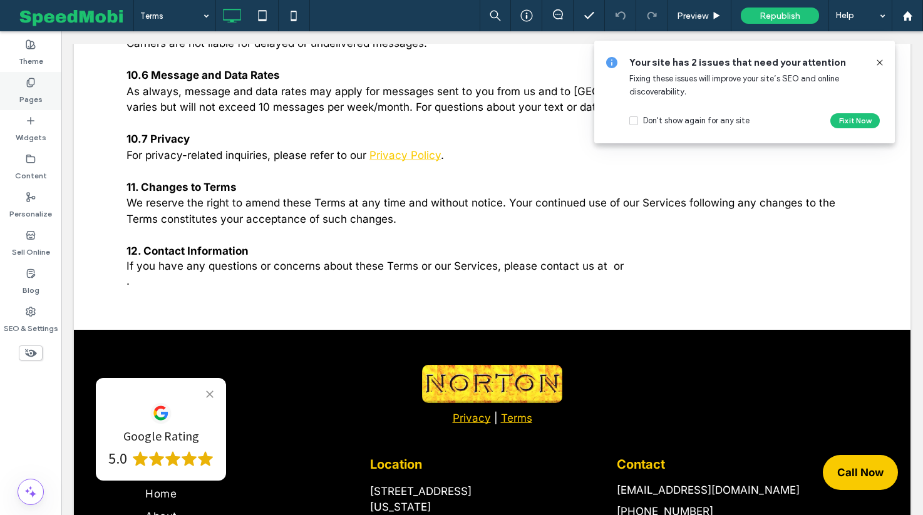
click at [26, 90] on label "Pages" at bounding box center [30, 97] width 23 height 18
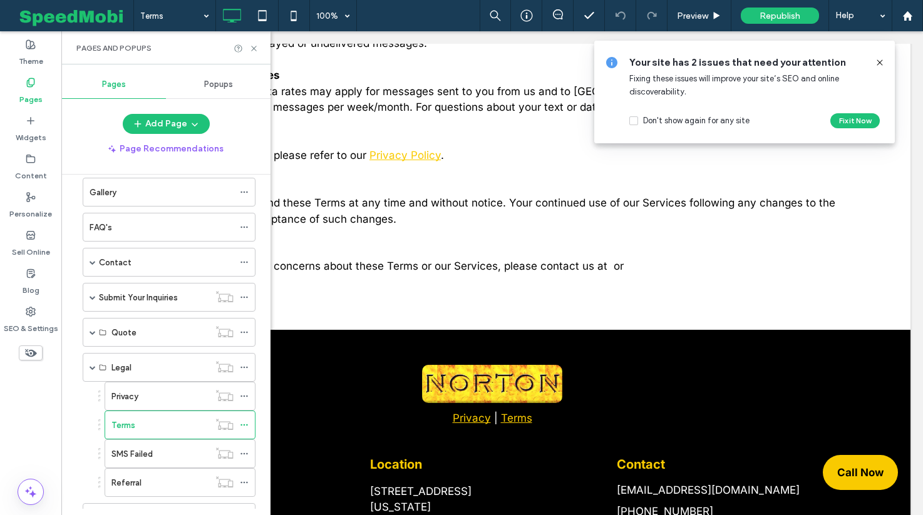
scroll to position [178, 0]
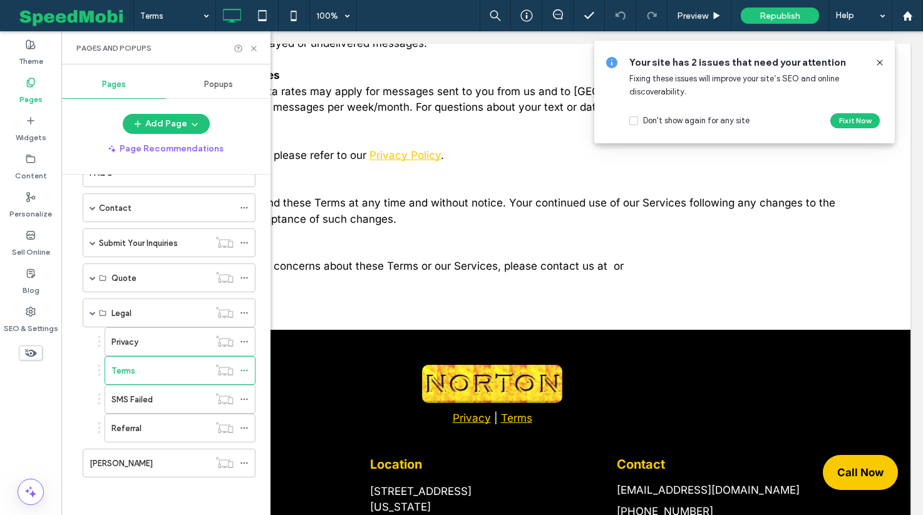
click at [167, 475] on div "Zach" at bounding box center [150, 464] width 120 height 28
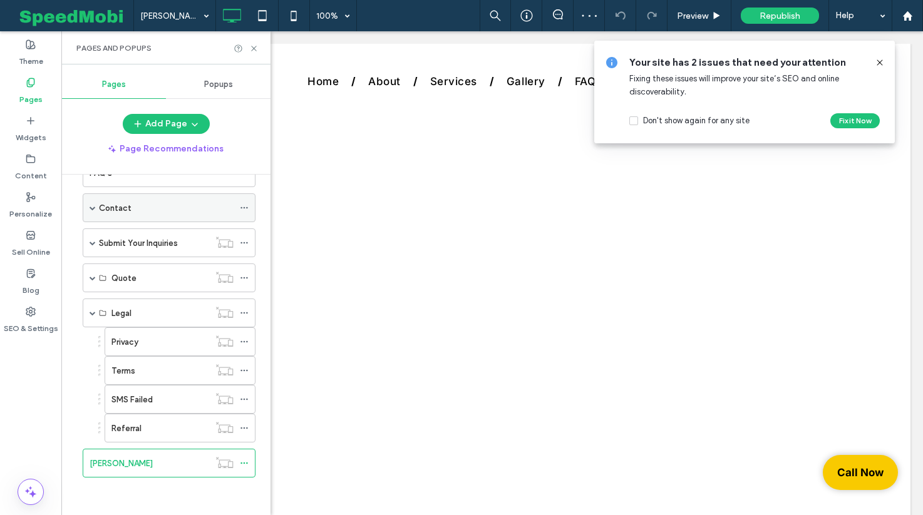
click at [152, 202] on div "Contact" at bounding box center [166, 208] width 135 height 13
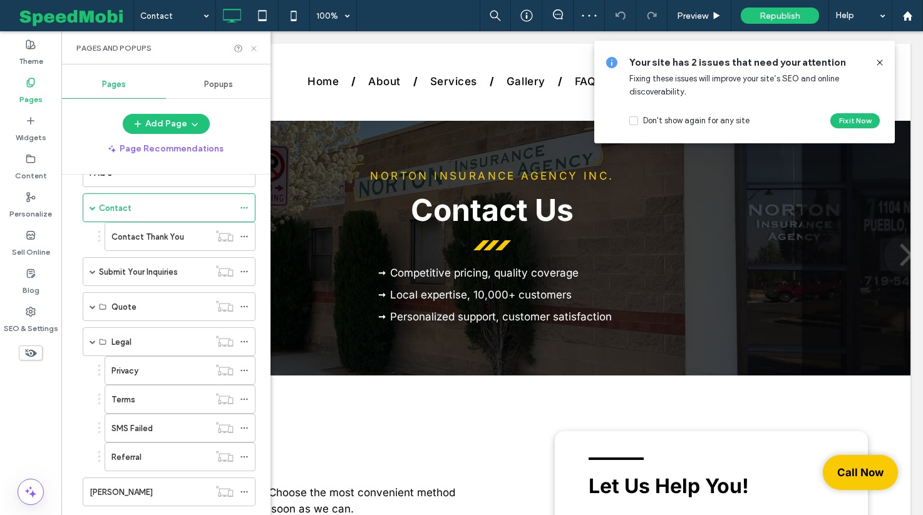
click at [256, 49] on icon at bounding box center [253, 48] width 9 height 9
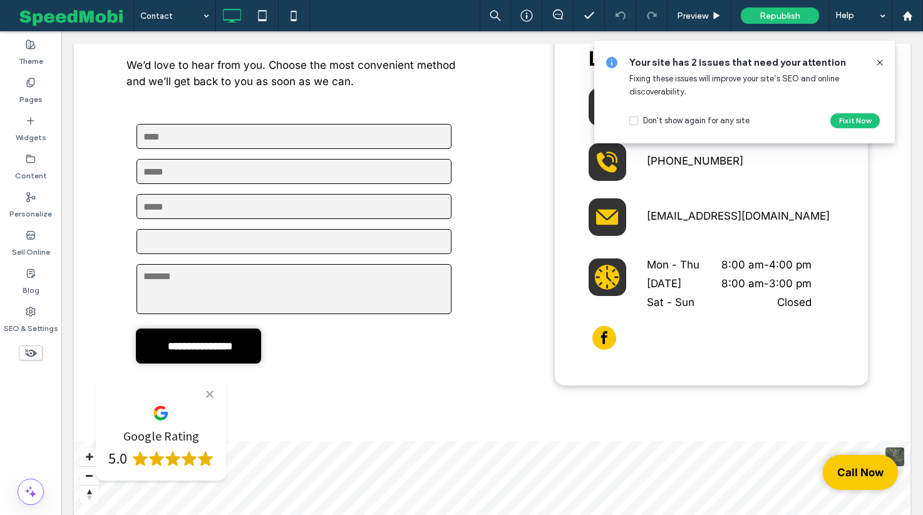
scroll to position [451, 0]
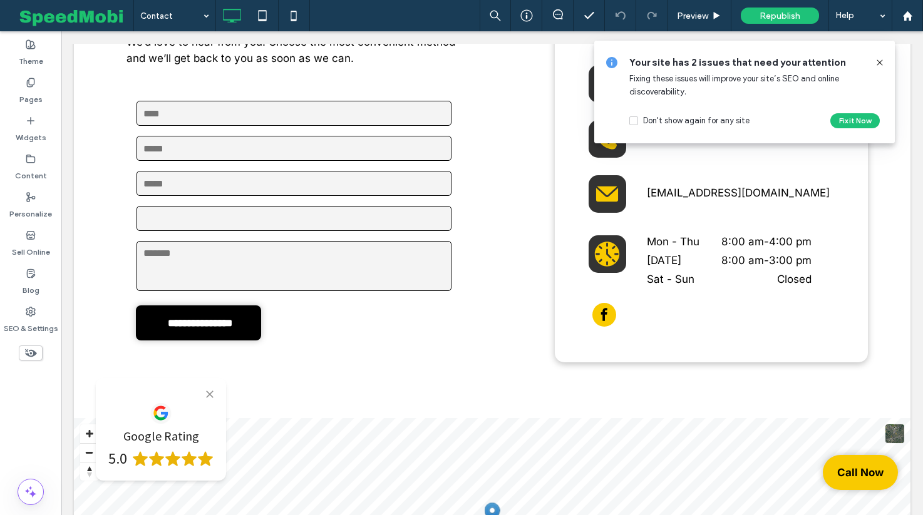
click at [36, 349] on icon at bounding box center [31, 353] width 14 height 14
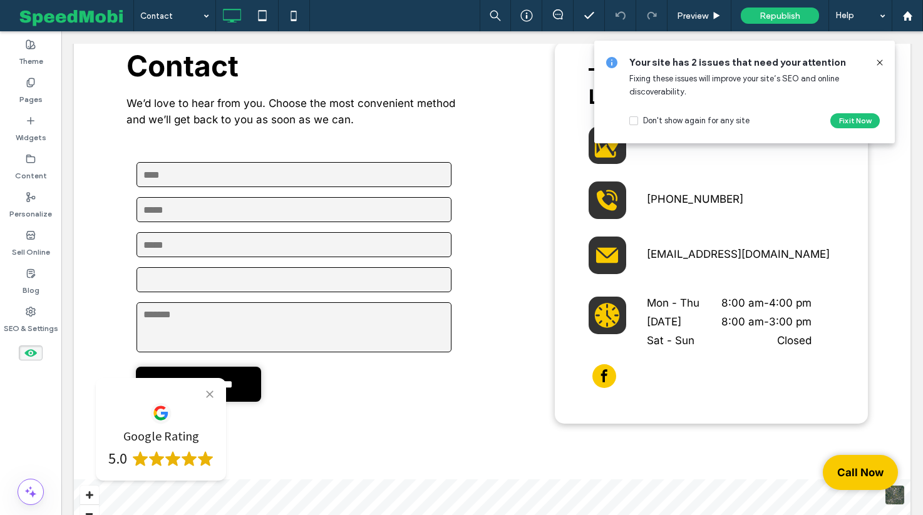
scroll to position [512, 0]
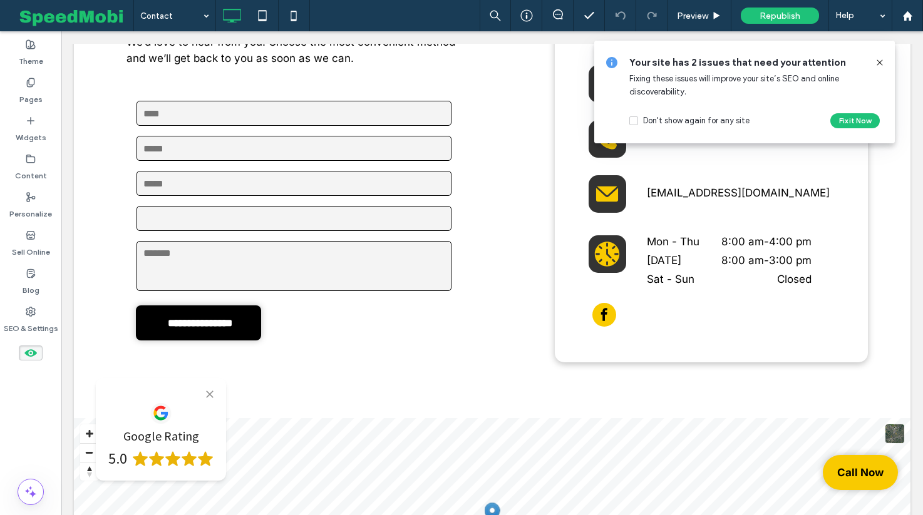
click at [36, 349] on icon at bounding box center [31, 353] width 14 height 14
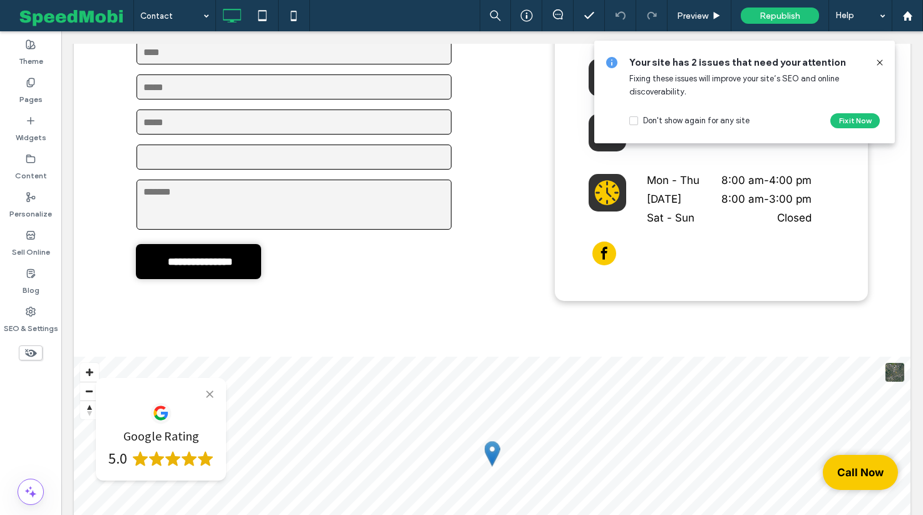
scroll to position [451, 0]
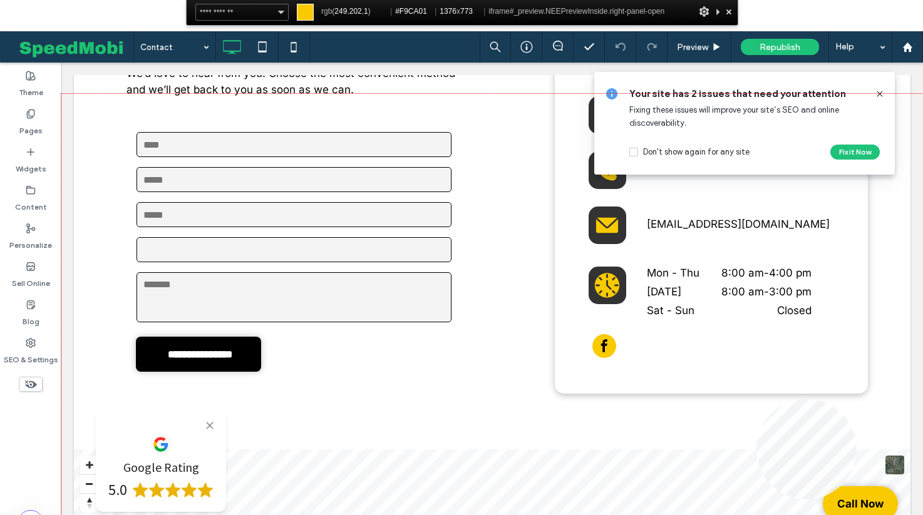
click at [857, 500] on div at bounding box center [492, 336] width 862 height 484
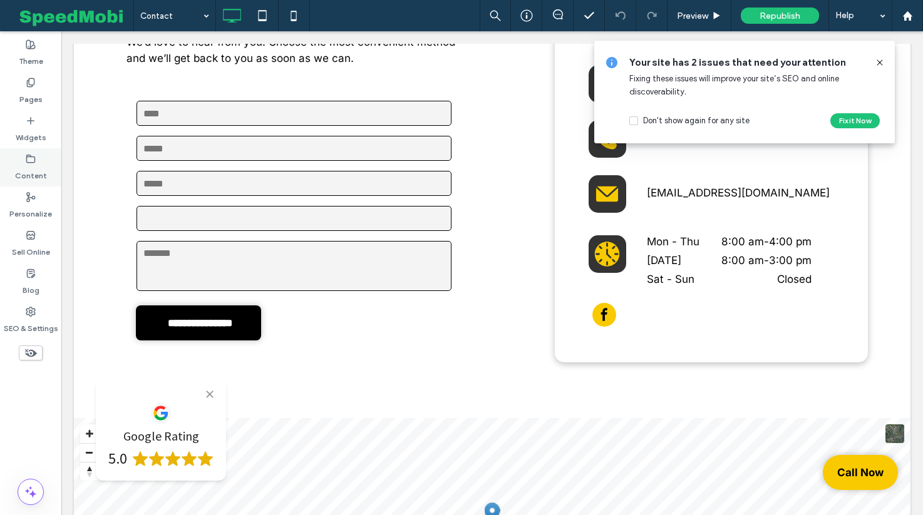
click at [24, 170] on label "Content" at bounding box center [31, 173] width 32 height 18
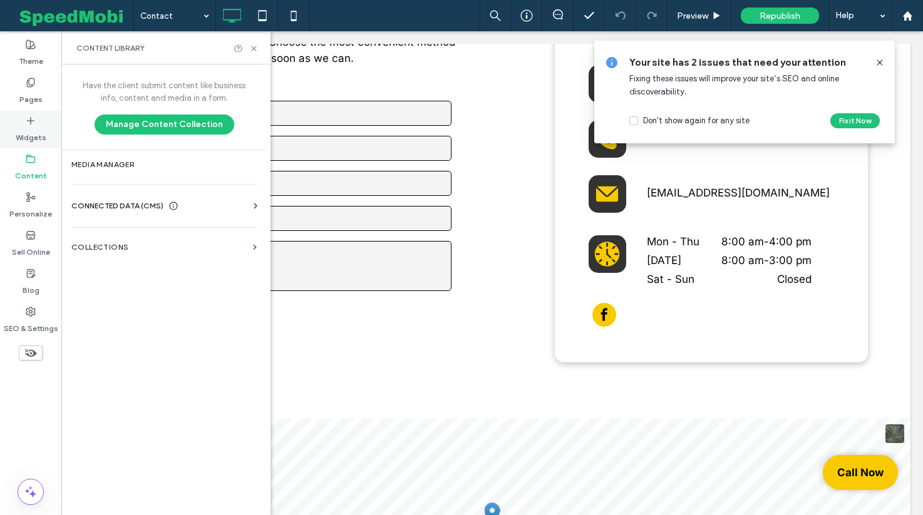
click at [46, 128] on div "Widgets" at bounding box center [30, 129] width 61 height 38
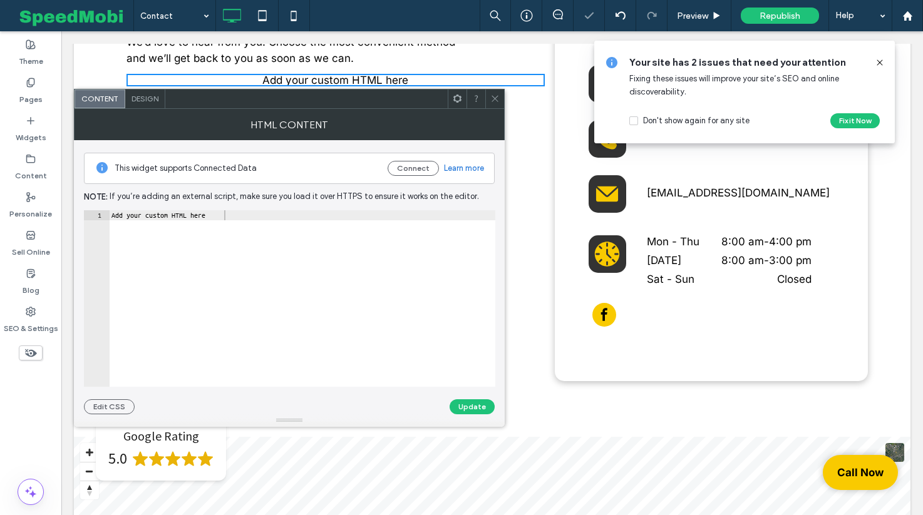
click at [133, 219] on div "Add your custom HTML here" at bounding box center [302, 308] width 386 height 197
paste textarea "**********"
type textarea "**********"
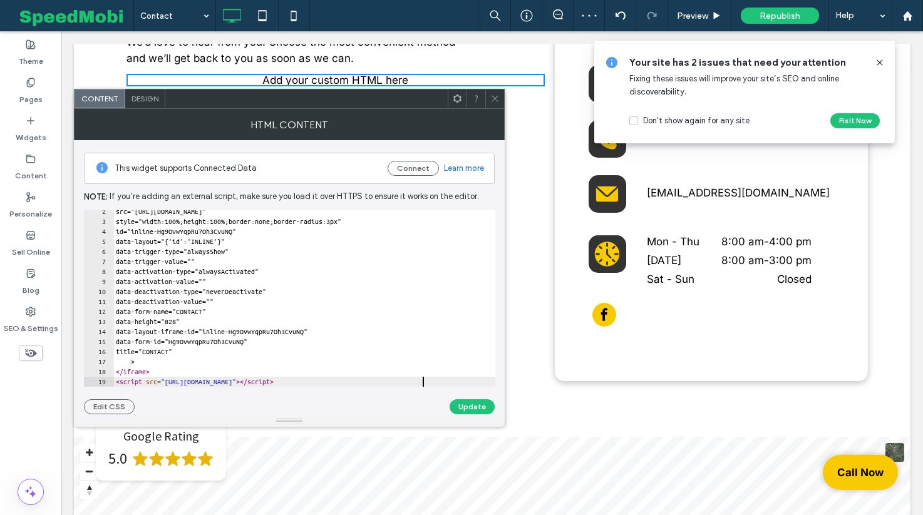
scroll to position [14, 0]
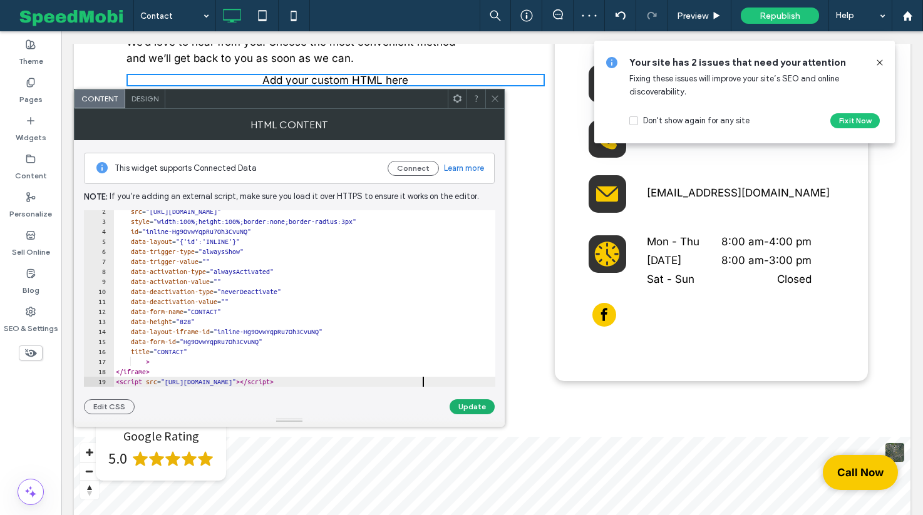
click at [483, 410] on button "Update" at bounding box center [472, 407] width 45 height 15
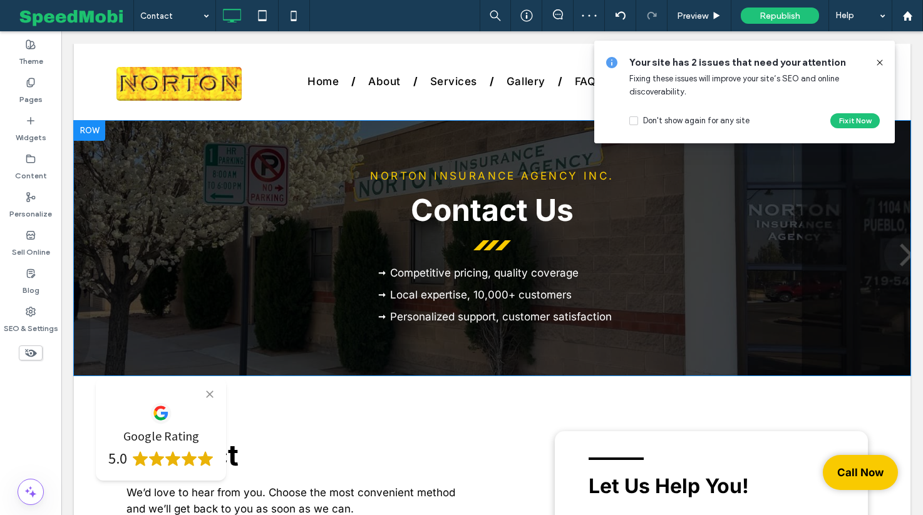
scroll to position [0, 0]
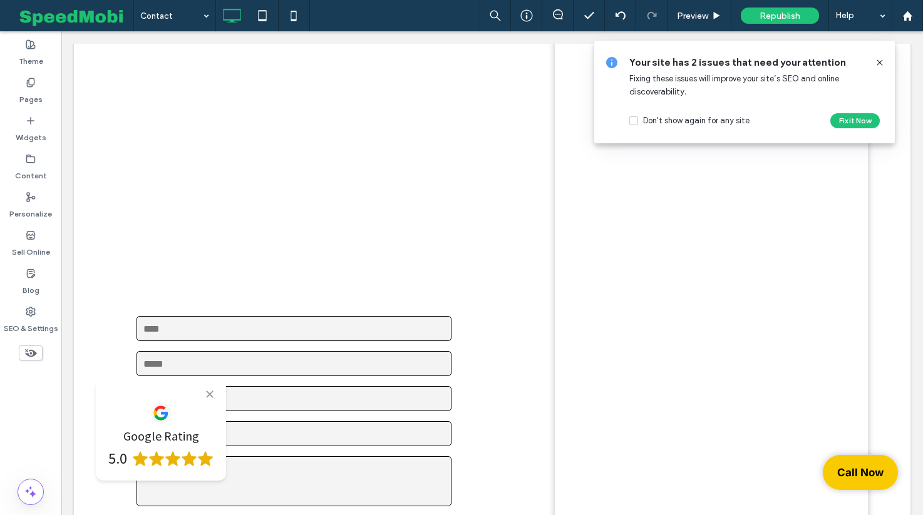
scroll to position [777, 0]
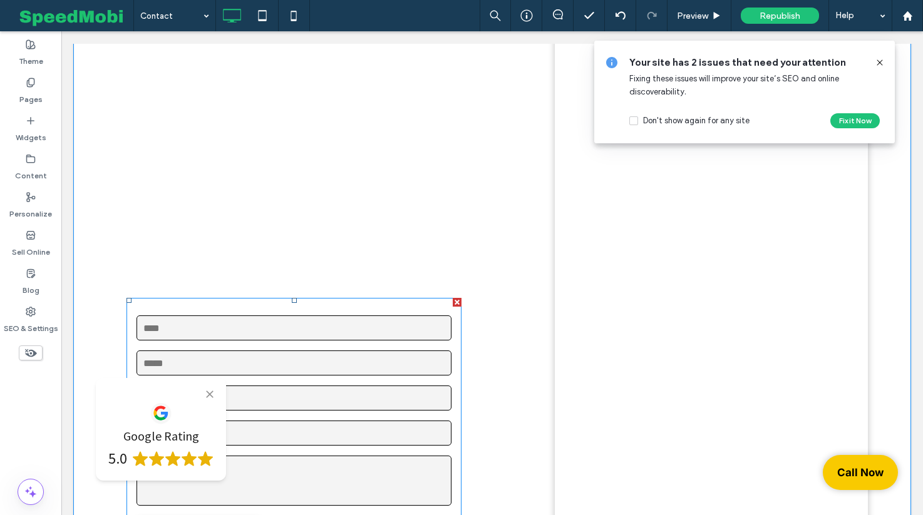
click at [455, 300] on div at bounding box center [457, 302] width 9 height 9
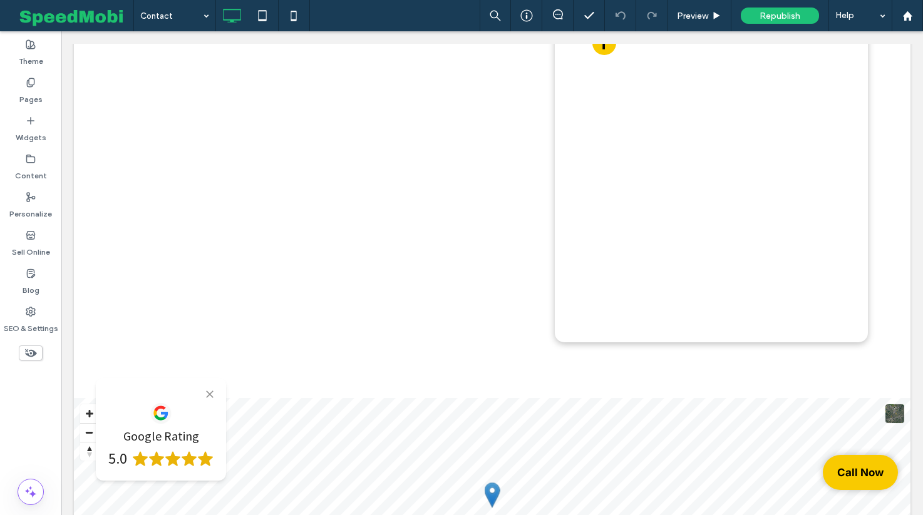
scroll to position [726, 0]
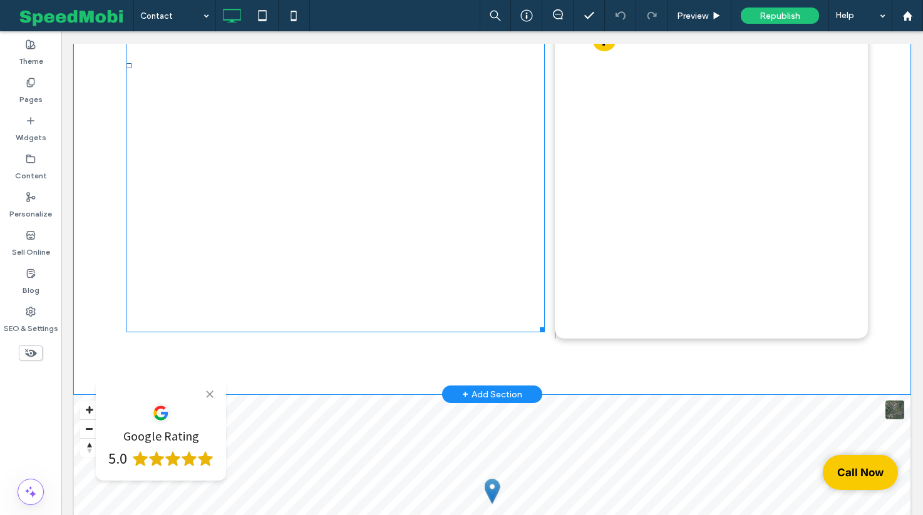
click at [327, 297] on span at bounding box center [336, 65] width 418 height 534
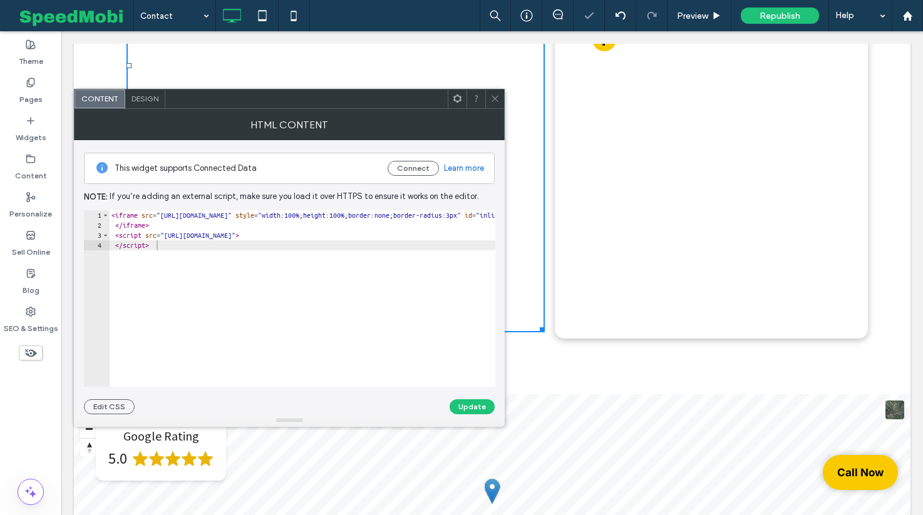
click at [494, 98] on use at bounding box center [495, 99] width 6 height 6
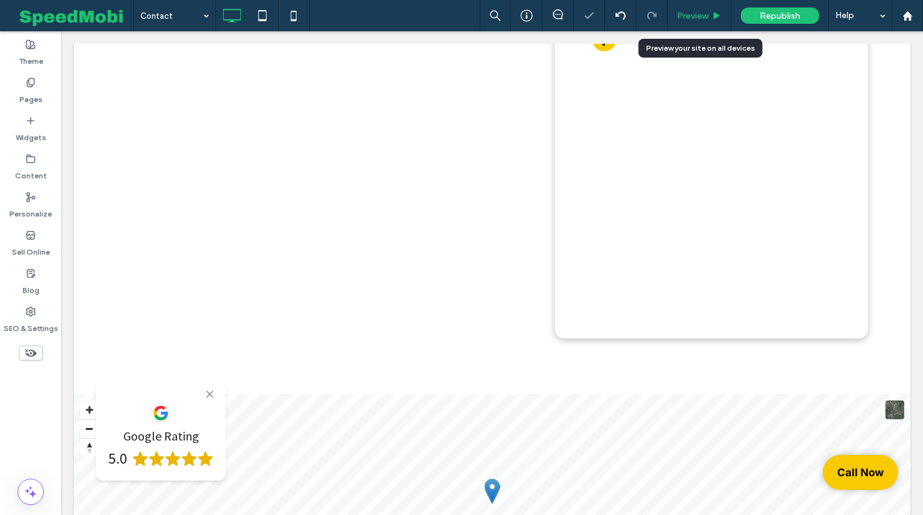
click at [698, 8] on div "Preview" at bounding box center [700, 15] width 64 height 31
click at [693, 9] on div "Preview" at bounding box center [700, 15] width 64 height 31
click at [691, 11] on span "Preview" at bounding box center [692, 16] width 31 height 11
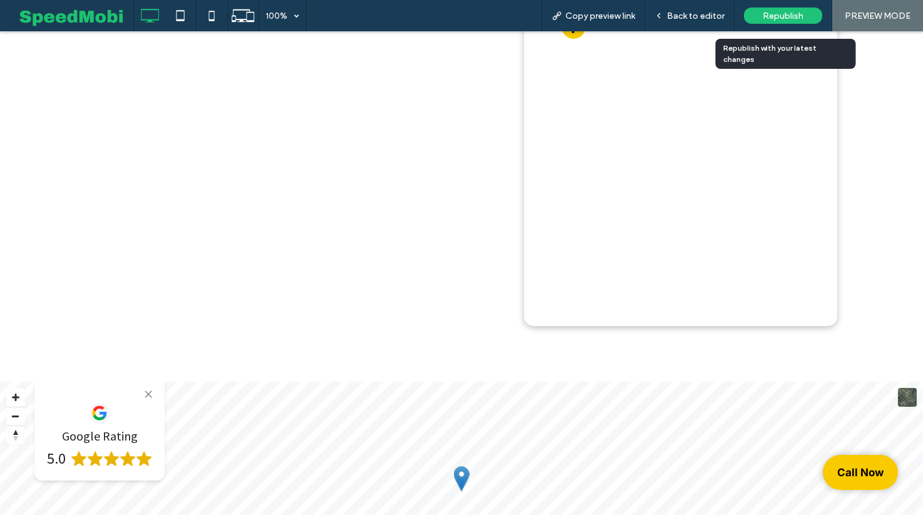
click at [757, 18] on div "Republish" at bounding box center [783, 16] width 78 height 16
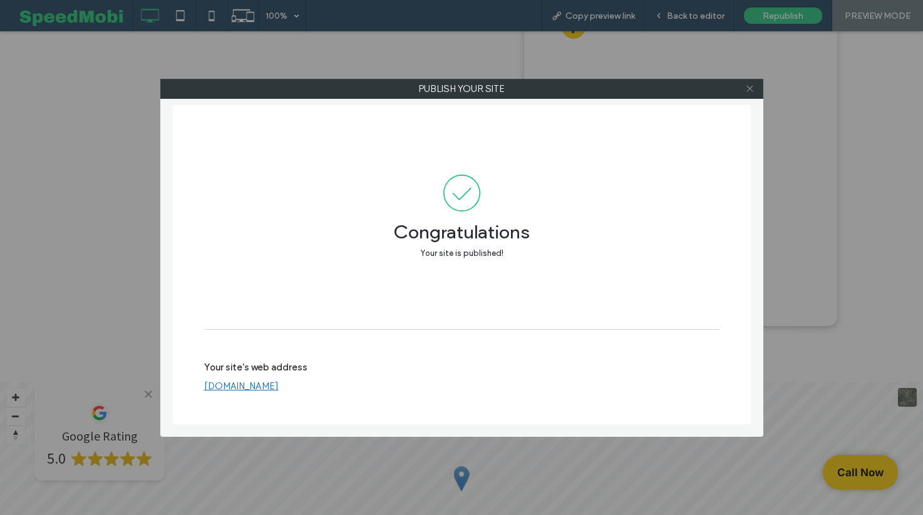
click at [746, 83] on span at bounding box center [749, 89] width 9 height 19
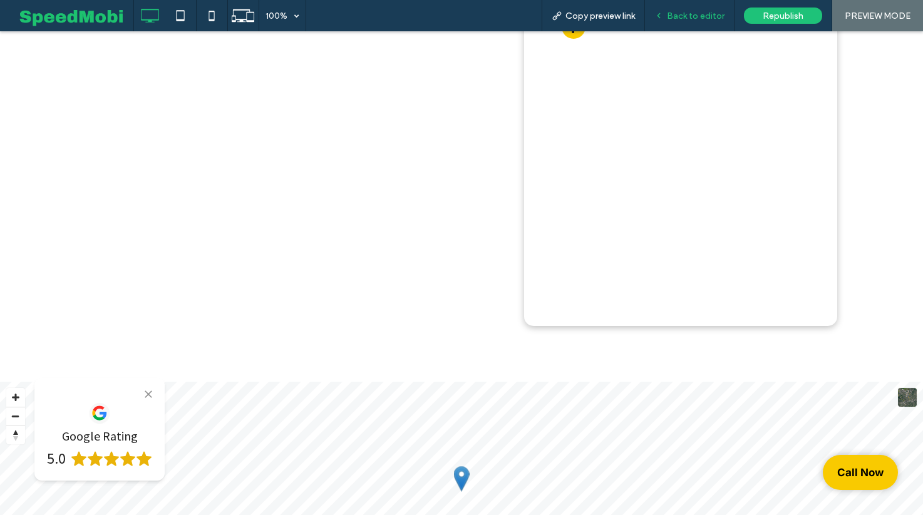
click at [675, 25] on div "Back to editor" at bounding box center [690, 15] width 90 height 31
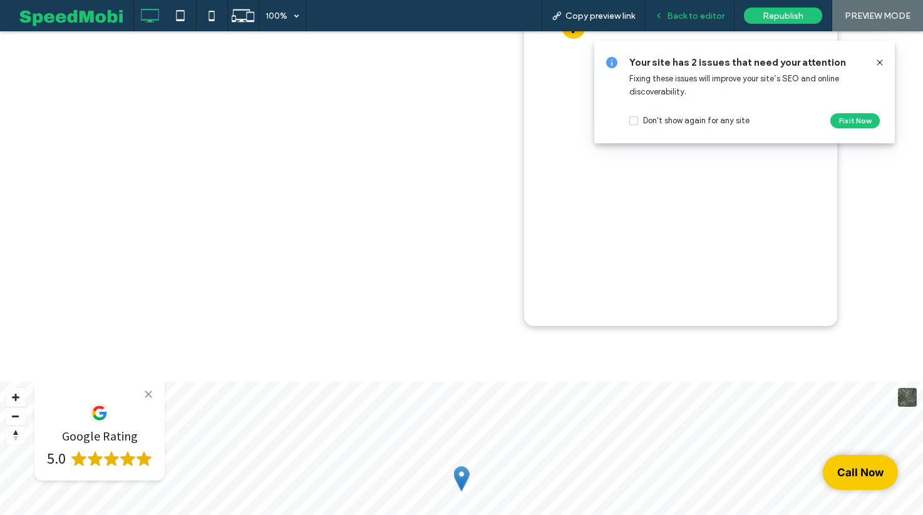
click at [685, 16] on span "Back to editor" at bounding box center [696, 16] width 58 height 11
